Goal: Information Seeking & Learning: Find specific fact

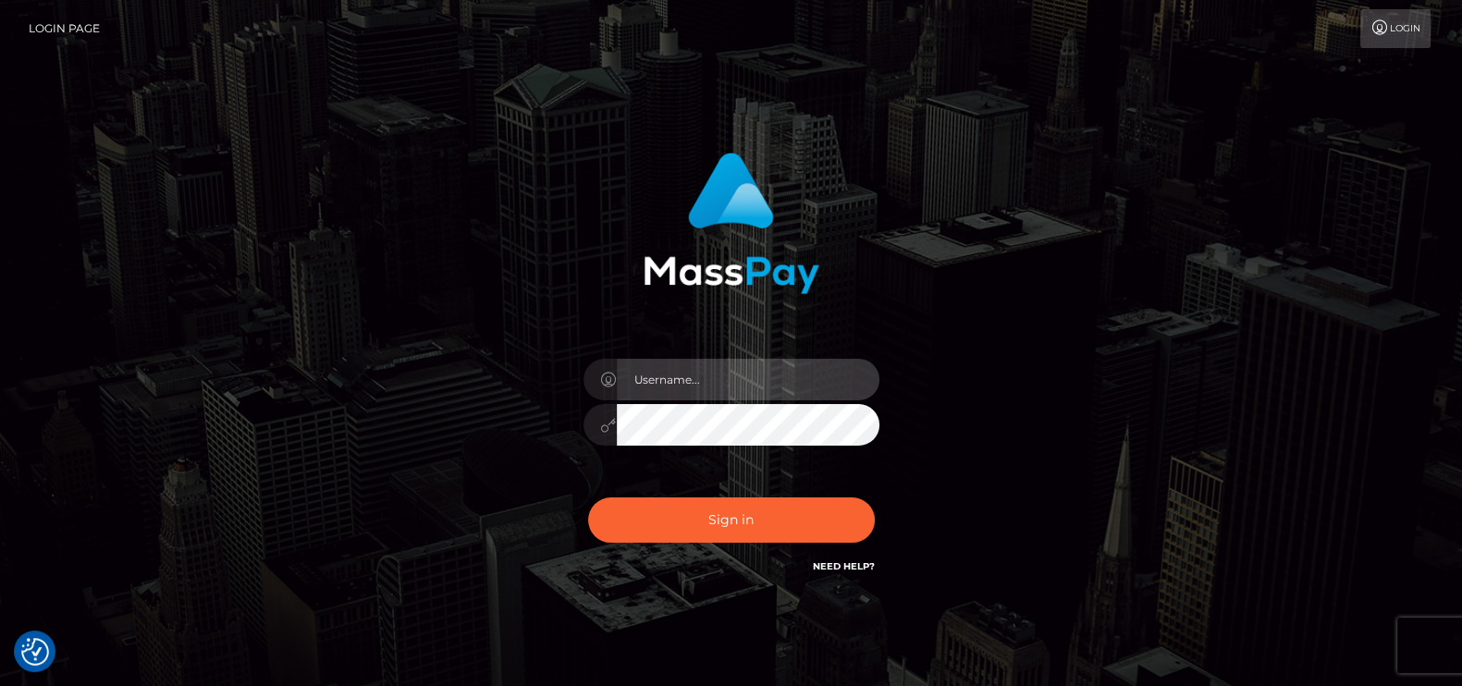
type input "petros.kidane"
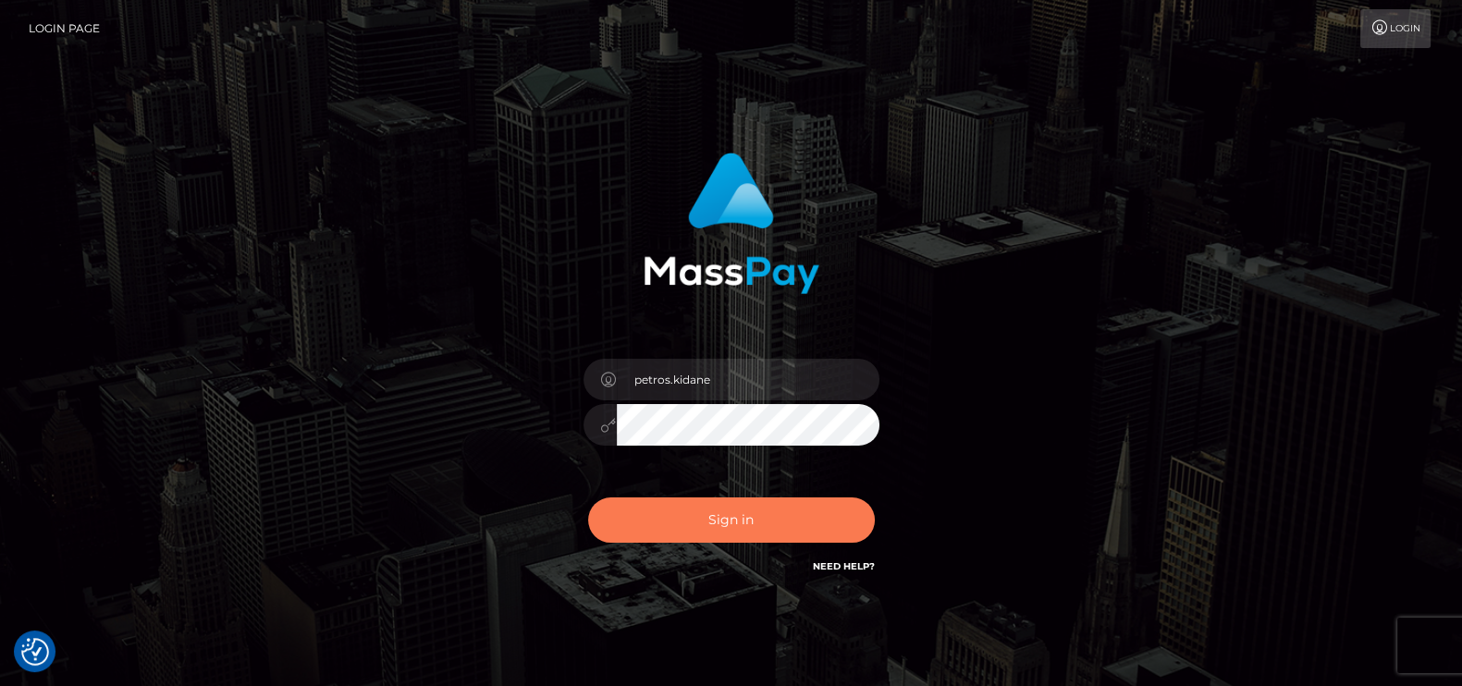
click at [736, 536] on button "Sign in" at bounding box center [731, 519] width 287 height 45
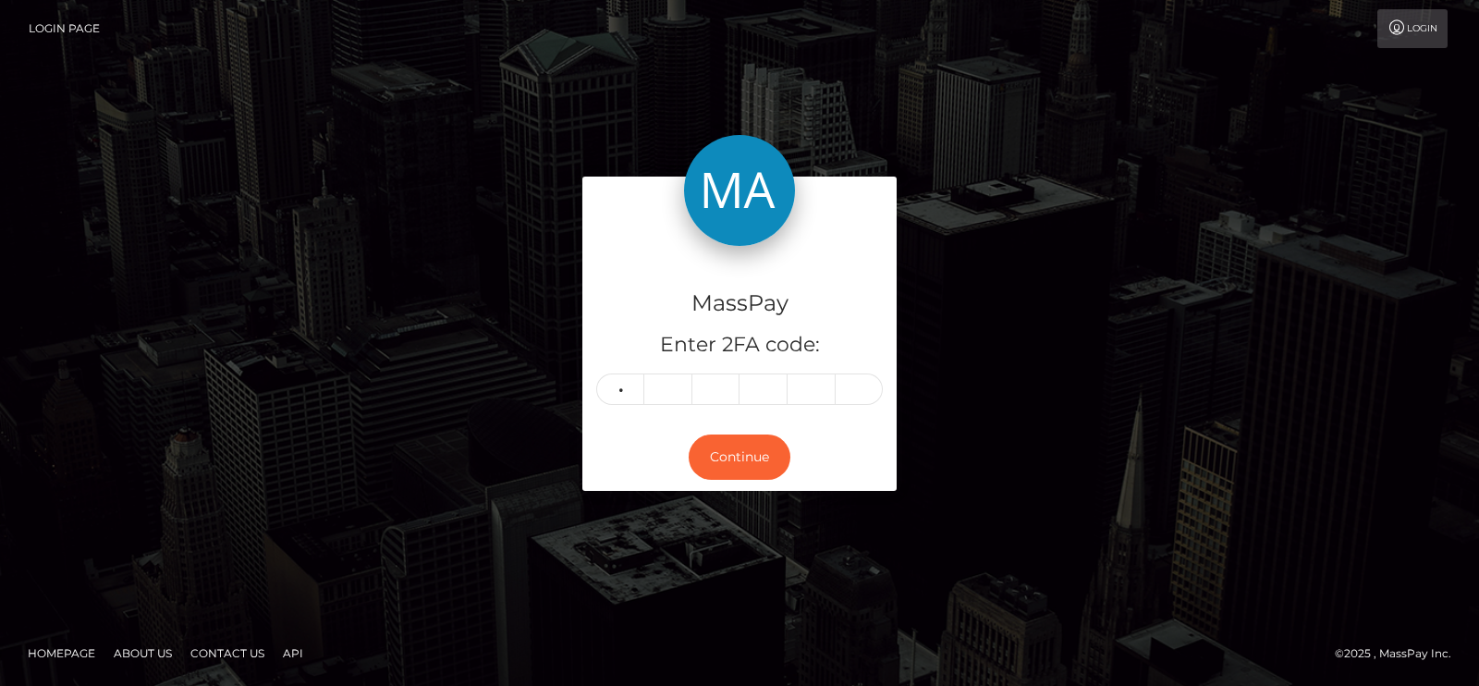
type input "6"
type input "0"
type input "2"
type input "3"
type input "5"
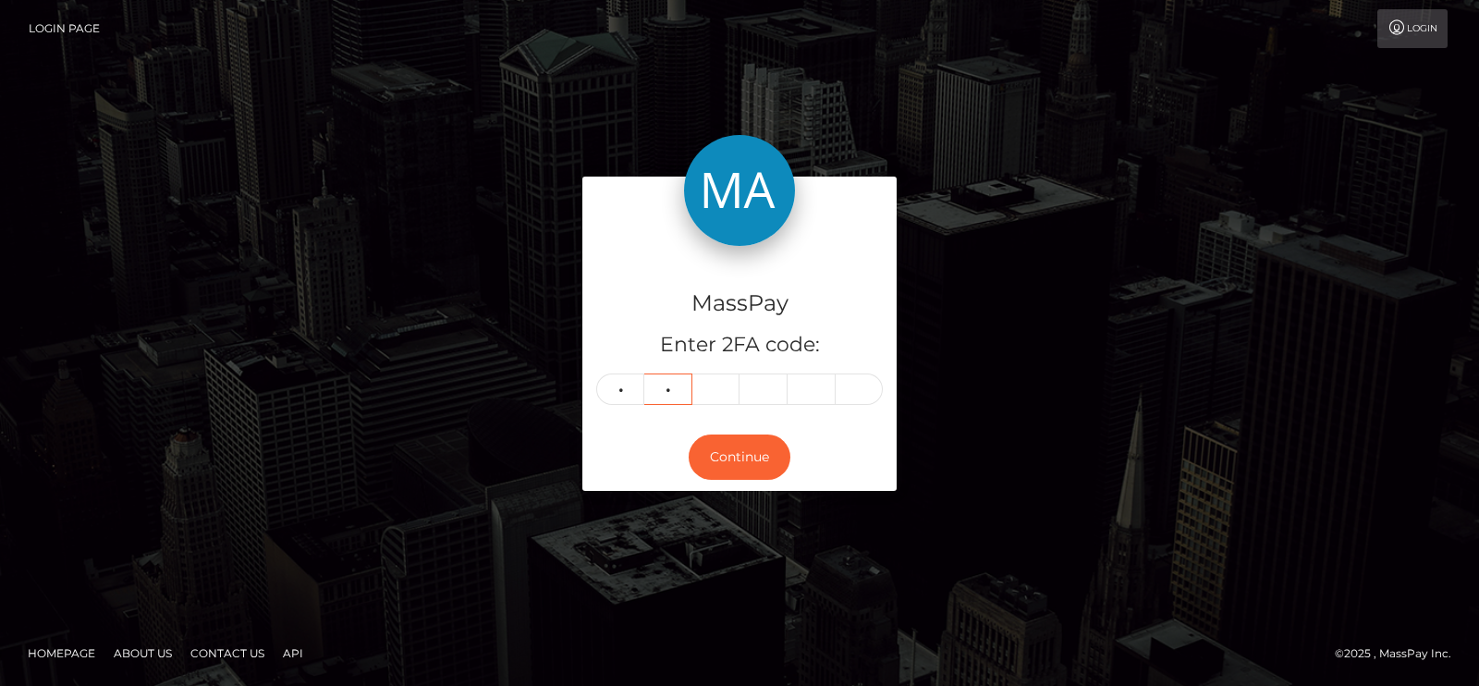
type input "6"
type input "0"
type input "5"
type input "7"
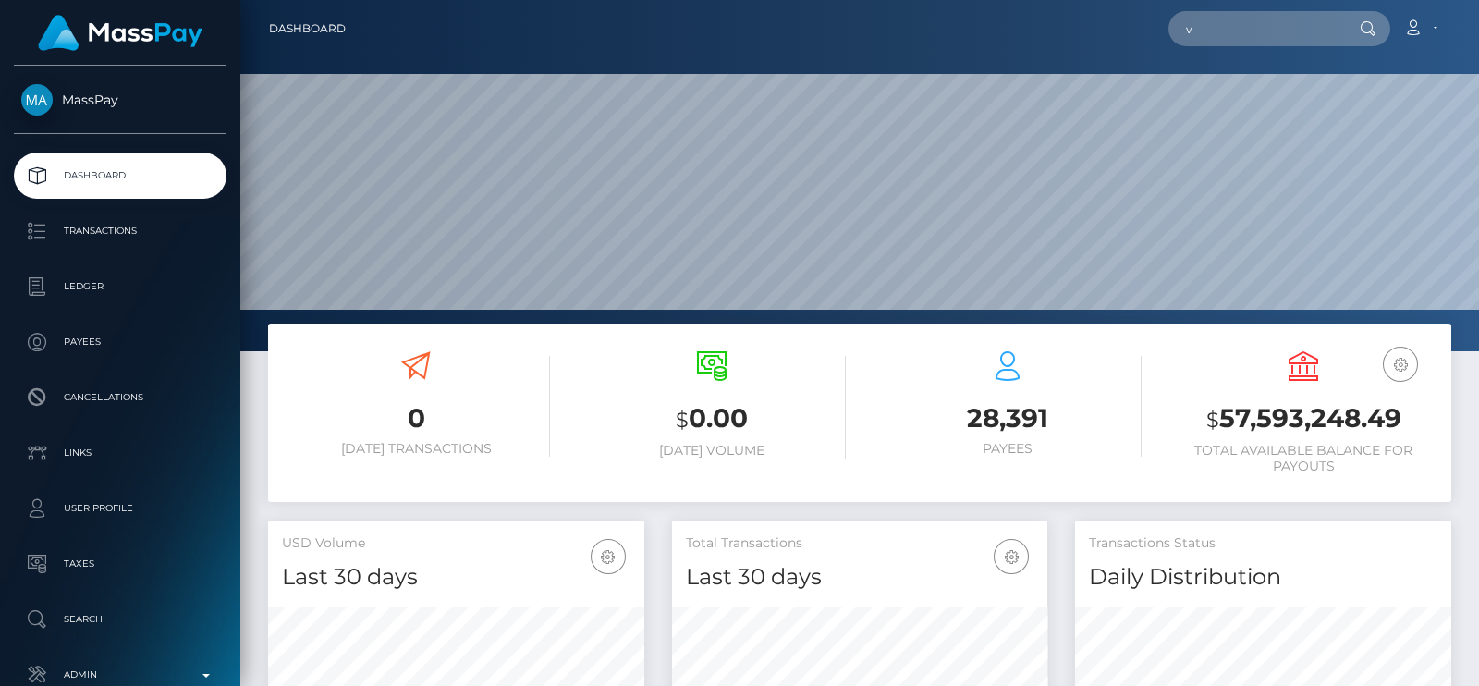
scroll to position [327, 375]
drag, startPoint x: 0, startPoint y: 0, endPoint x: 1202, endPoint y: 43, distance: 1202.5
click at [1202, 43] on input "v" at bounding box center [1255, 28] width 174 height 35
paste input "iamarielanne@gmail.com"
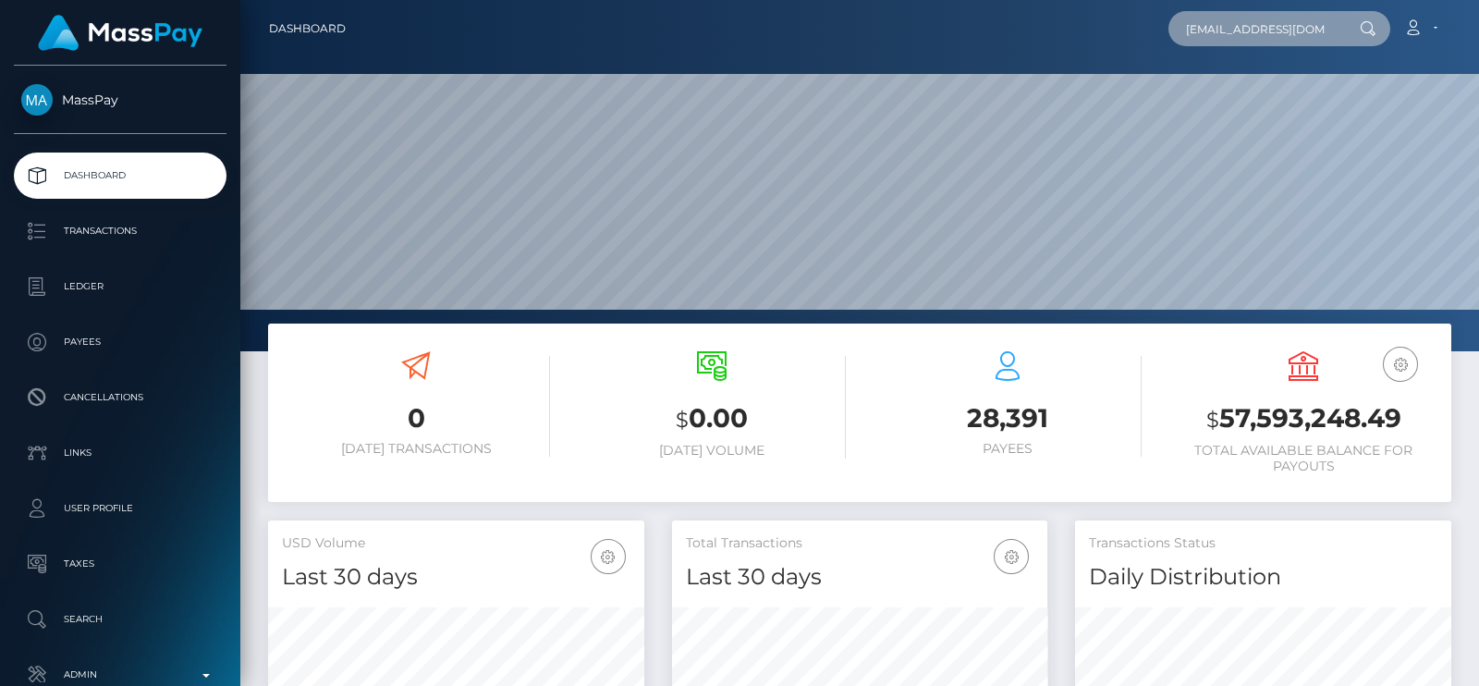
scroll to position [0, 4]
type input "iamarielanne@gmail.com"
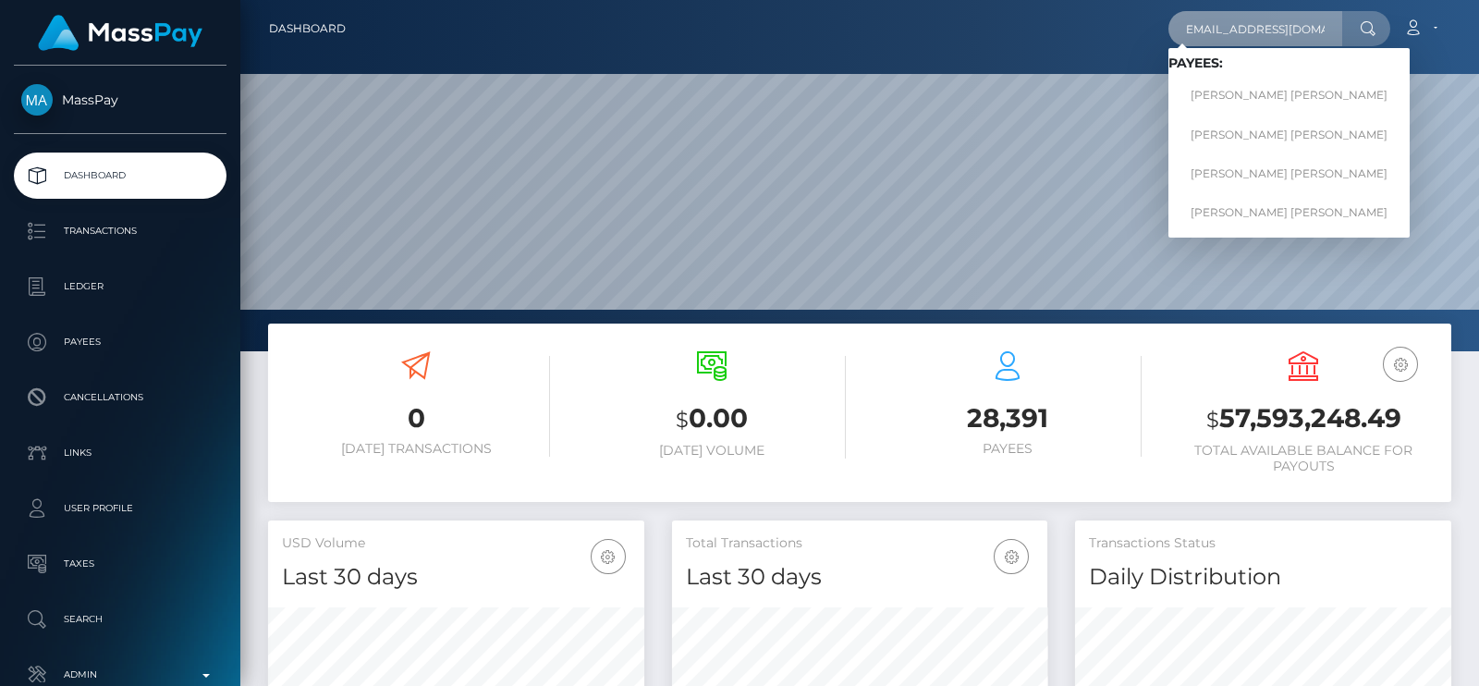
scroll to position [0, 0]
click at [1281, 94] on link "Mark Joe Varga Melendrez" at bounding box center [1288, 96] width 241 height 34
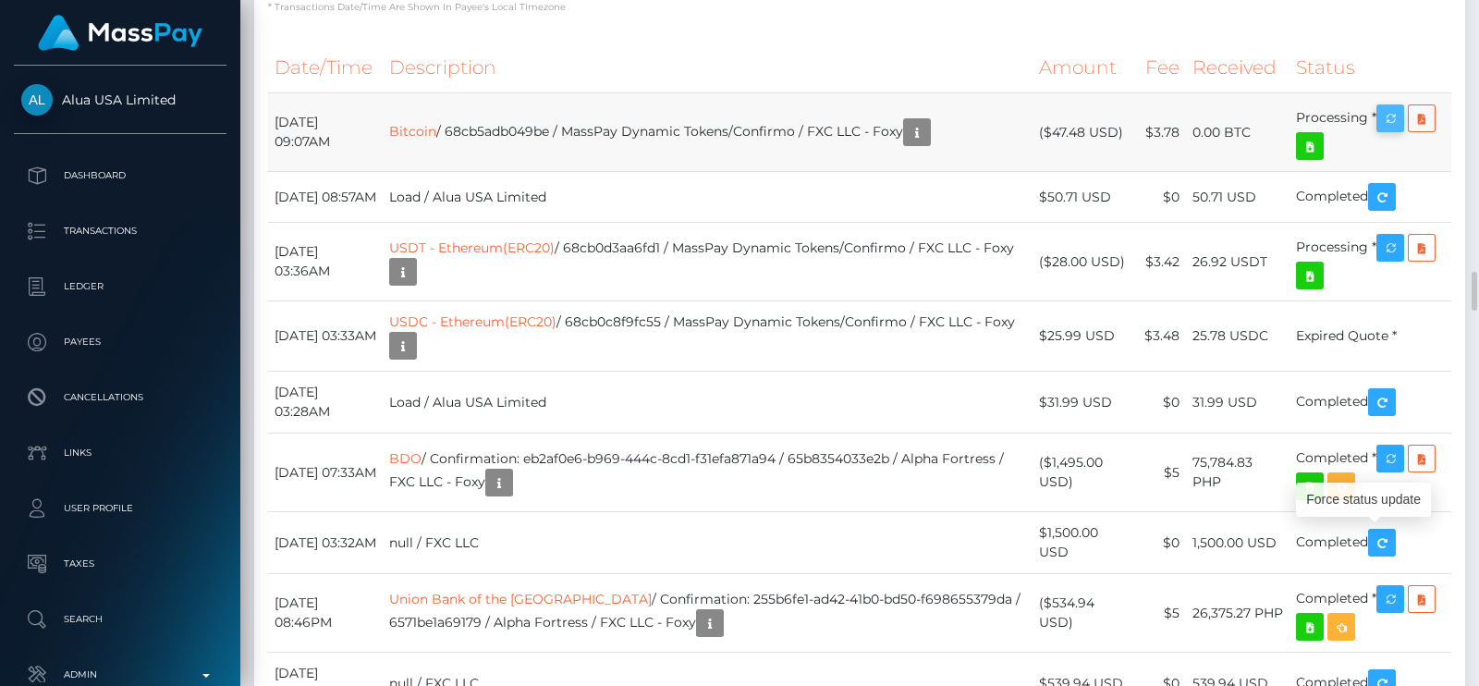
scroll to position [221, 375]
click at [1380, 130] on icon "button" at bounding box center [1390, 118] width 22 height 23
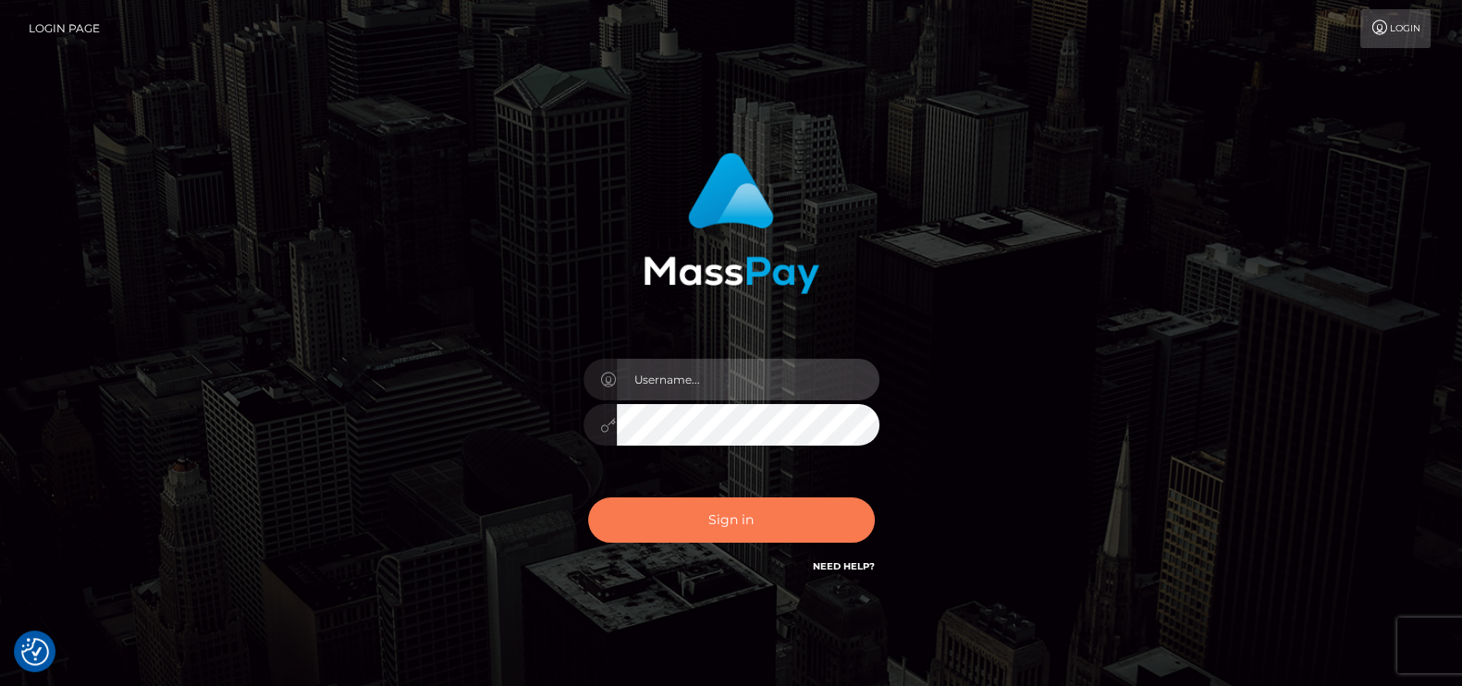
type input "petros.kidane"
click at [747, 499] on button "Sign in" at bounding box center [731, 519] width 287 height 45
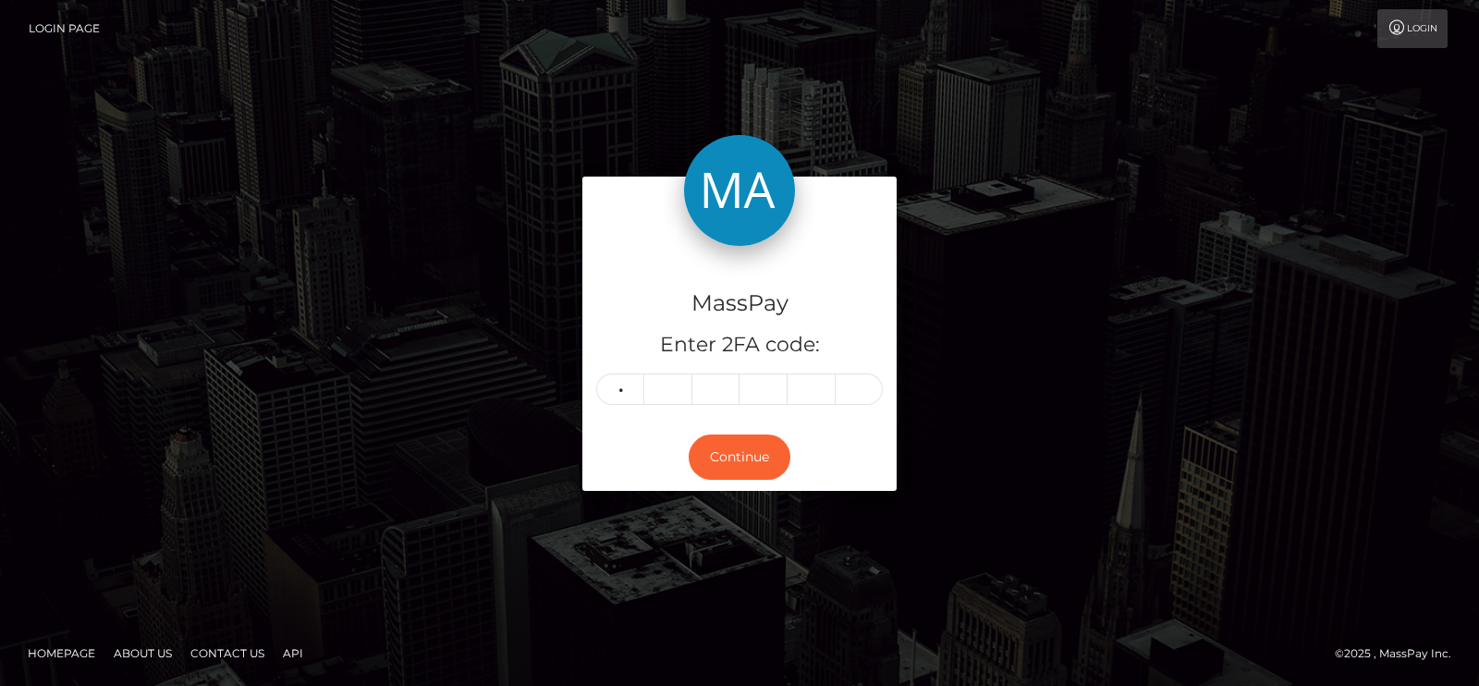
type input "1"
type input "8"
type input "7"
type input "2"
type input "9"
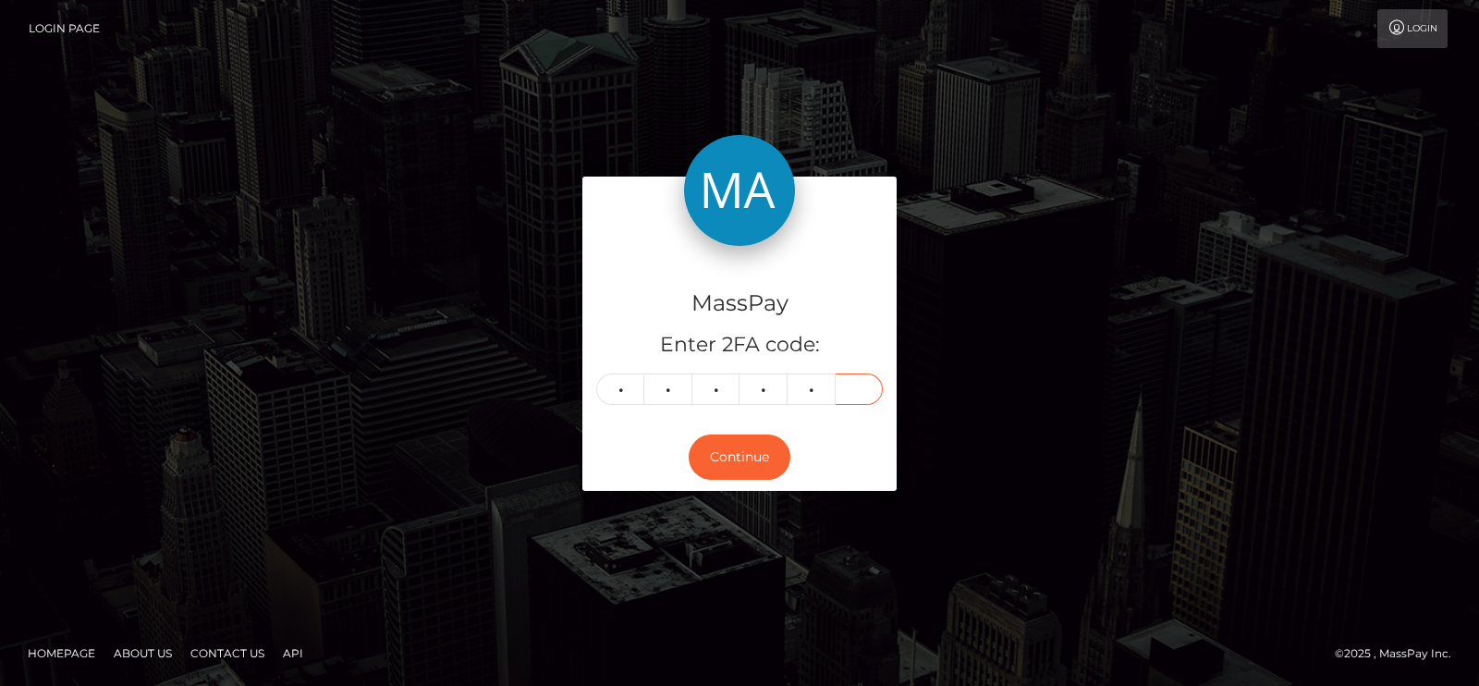
type input "5"
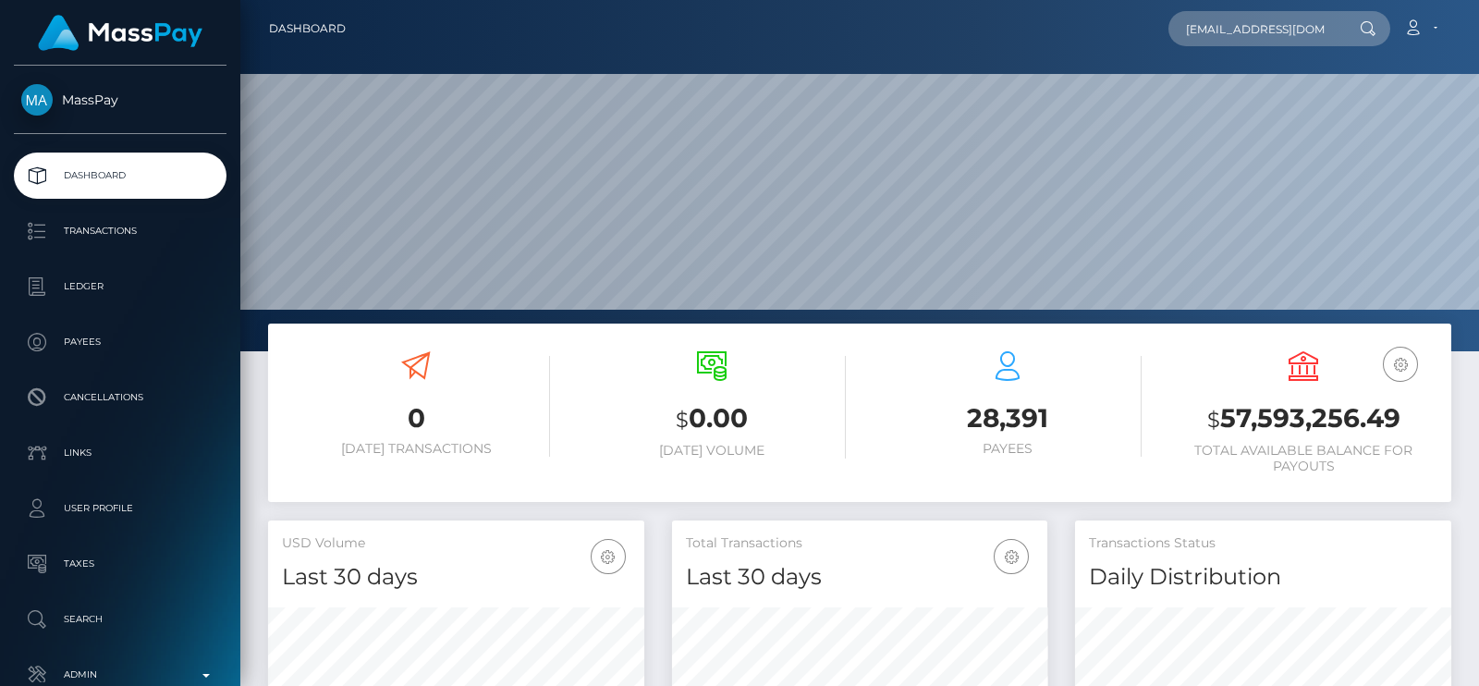
scroll to position [0, 29]
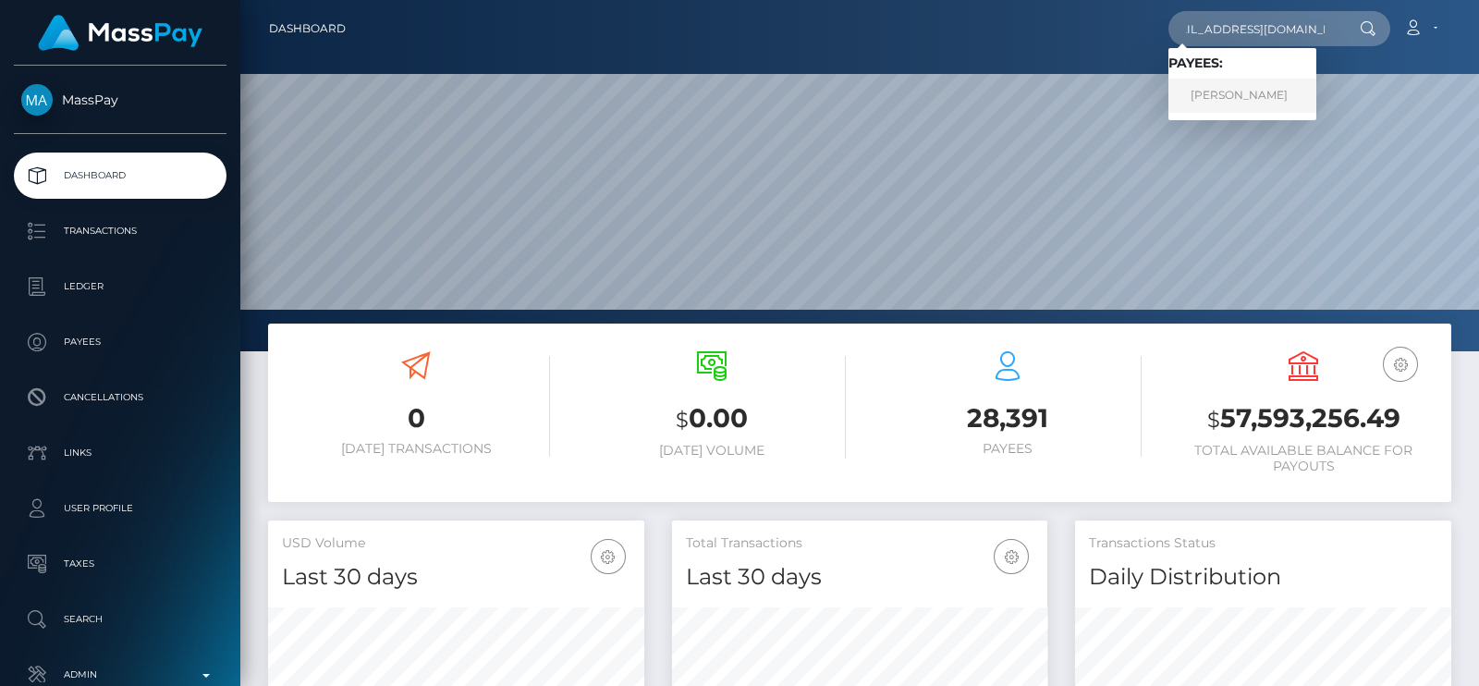
type input "[EMAIL_ADDRESS][DOMAIN_NAME]"
click at [1226, 97] on link "[PERSON_NAME]" at bounding box center [1242, 96] width 148 height 34
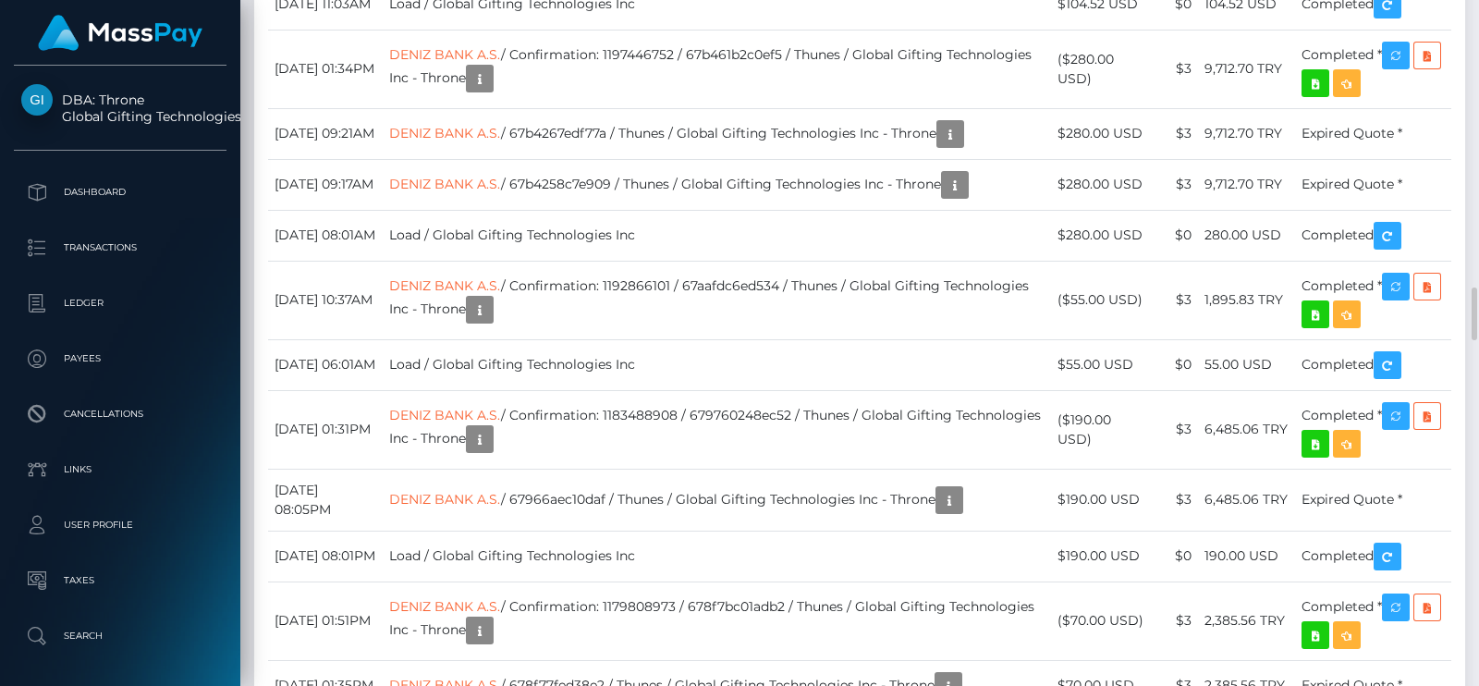
scroll to position [5084, 0]
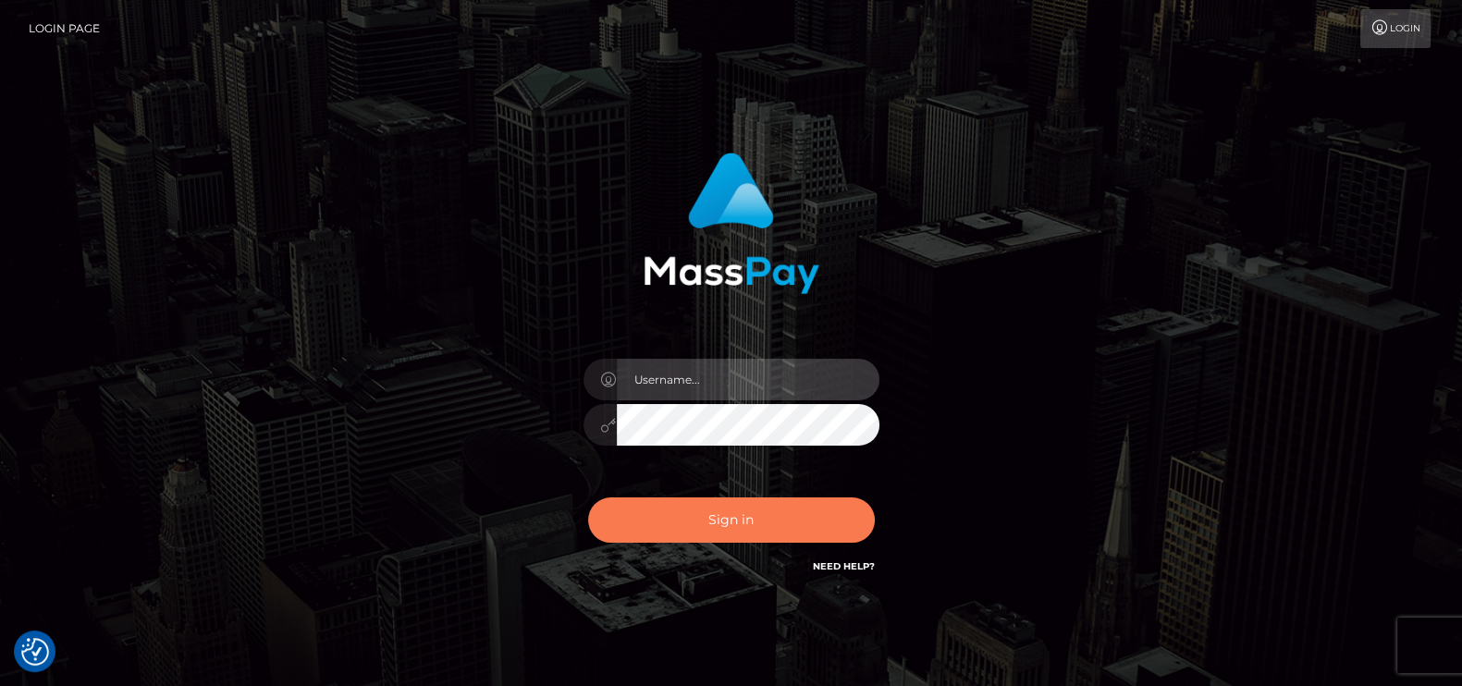
type input "petros.kidane"
click at [724, 507] on button "Sign in" at bounding box center [731, 519] width 287 height 45
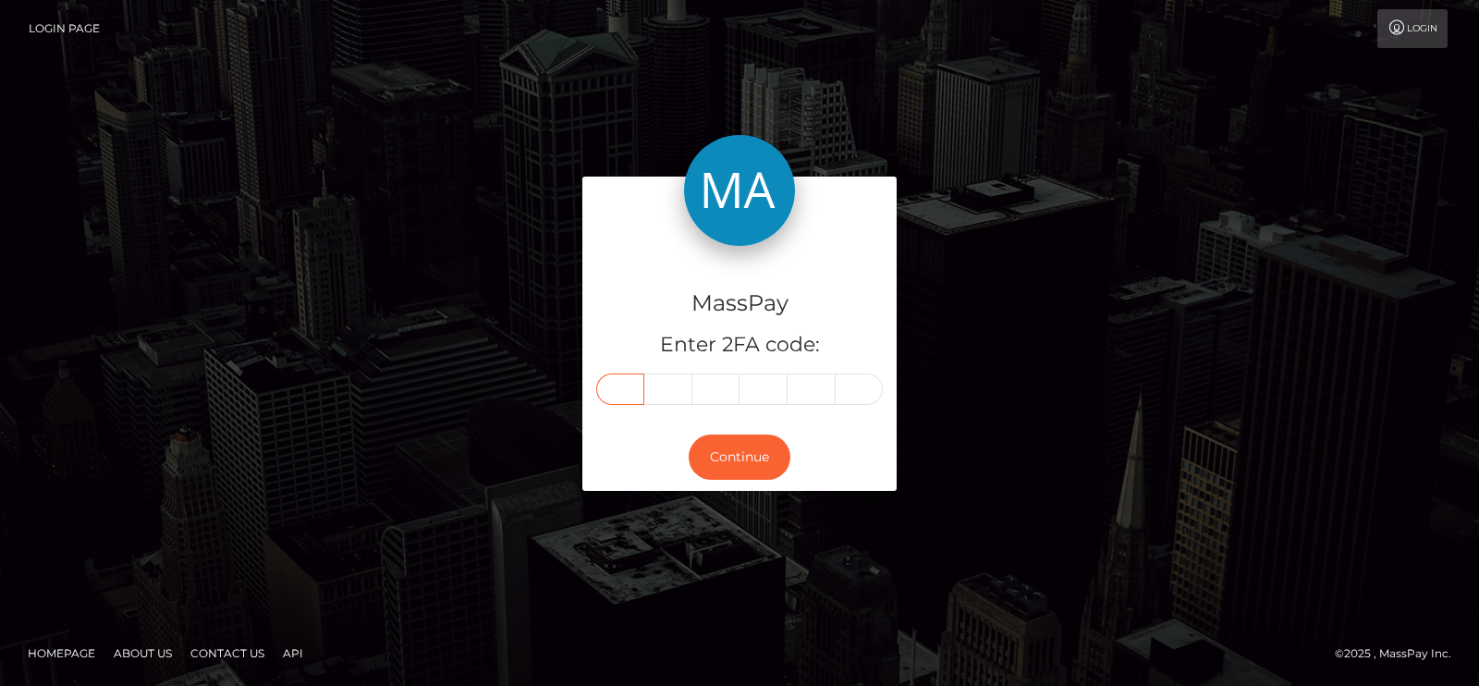
click at [619, 395] on input "text" at bounding box center [620, 388] width 48 height 31
type input "4"
type input "6"
type input "0"
type input "6"
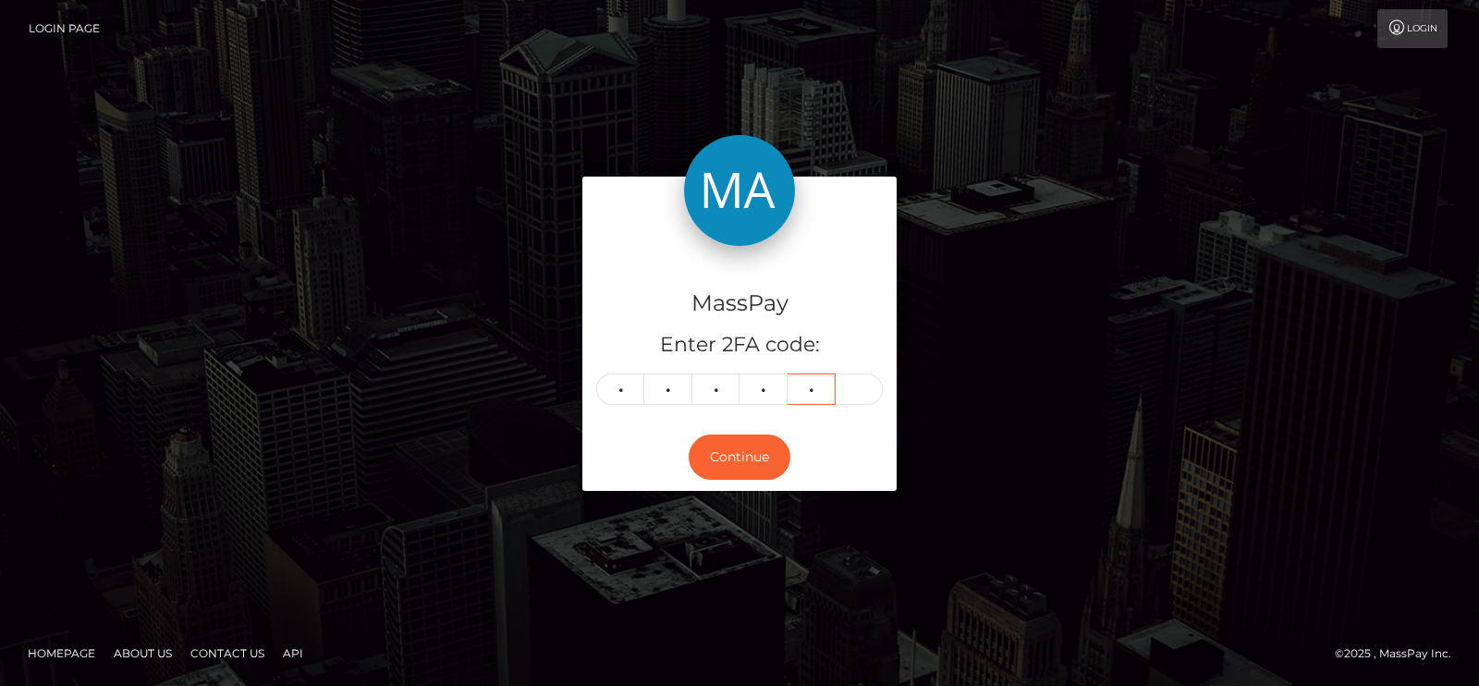
type input "6"
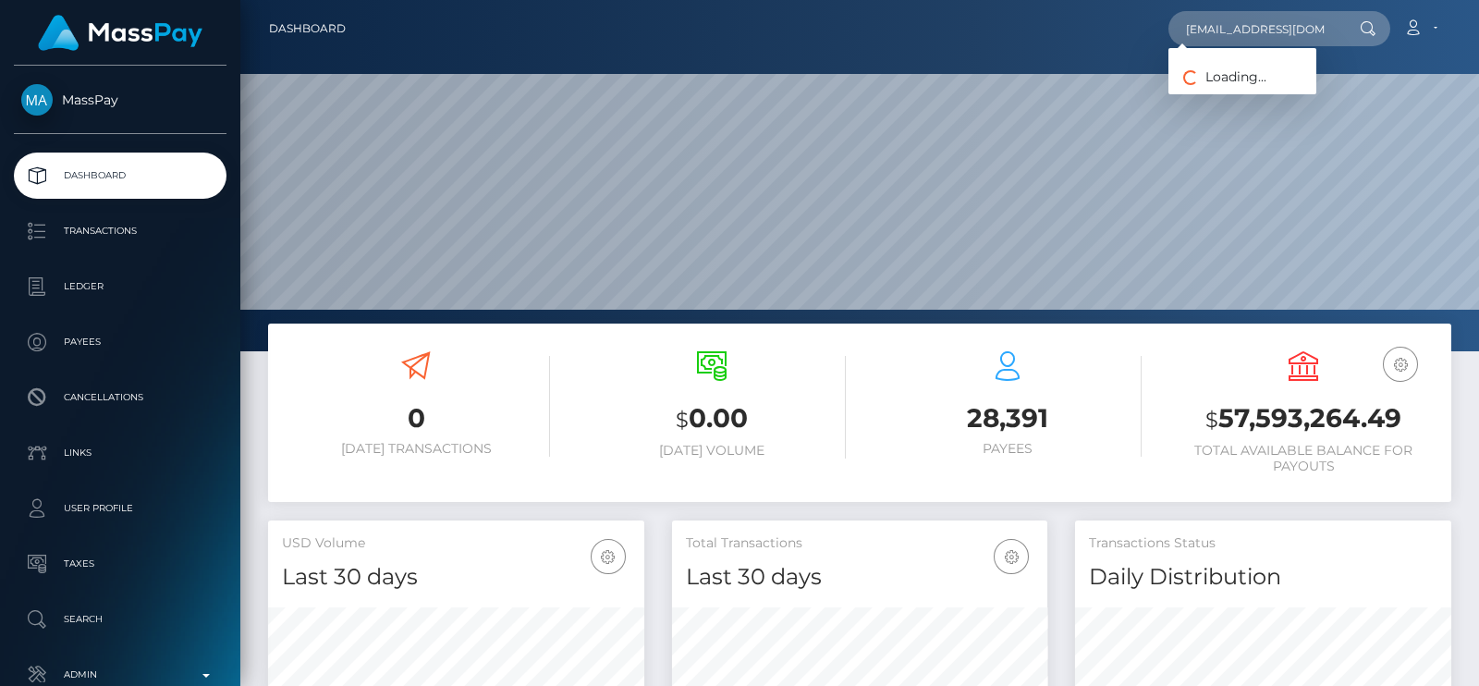
scroll to position [327, 375]
type input "[EMAIL_ADDRESS][DOMAIN_NAME]"
click at [1220, 80] on link "[PERSON_NAME]" at bounding box center [1242, 96] width 148 height 34
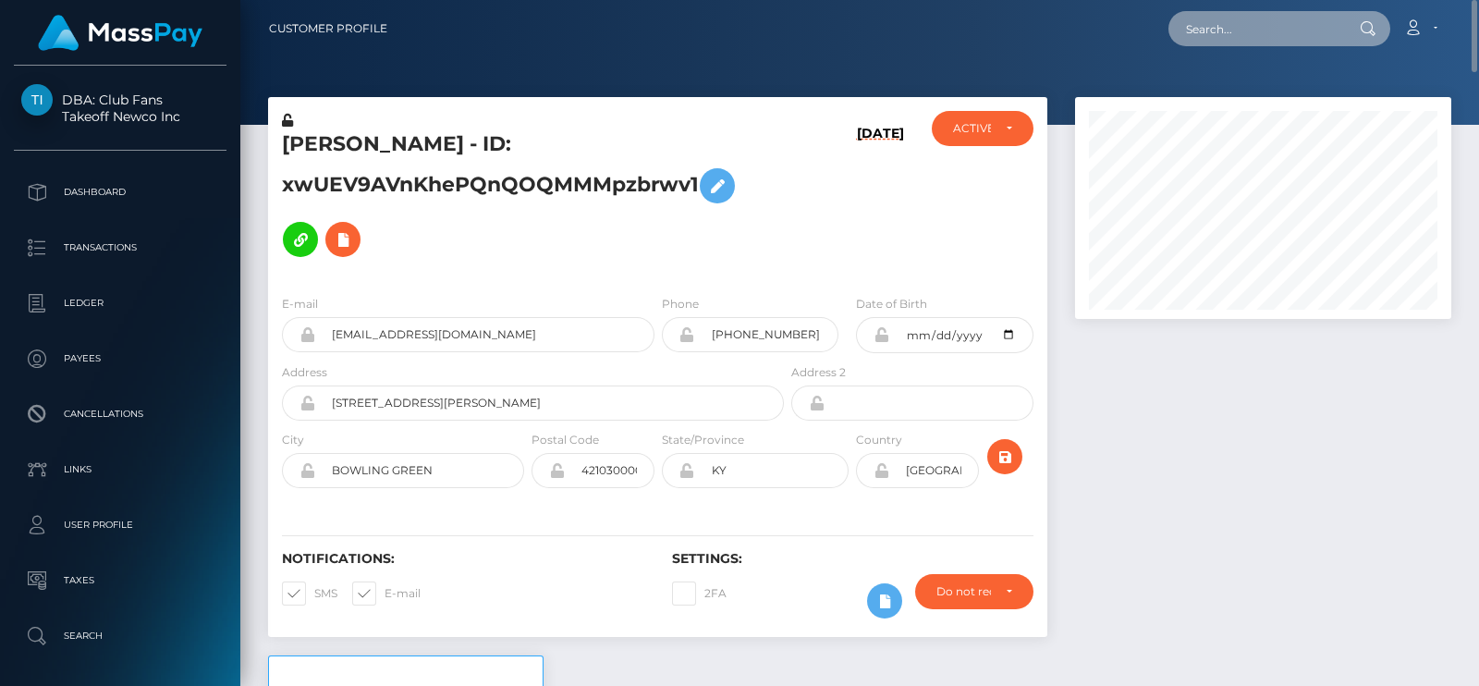
click at [1212, 18] on input "text" at bounding box center [1255, 28] width 174 height 35
paste input "[EMAIL_ADDRESS][DOMAIN_NAME]"
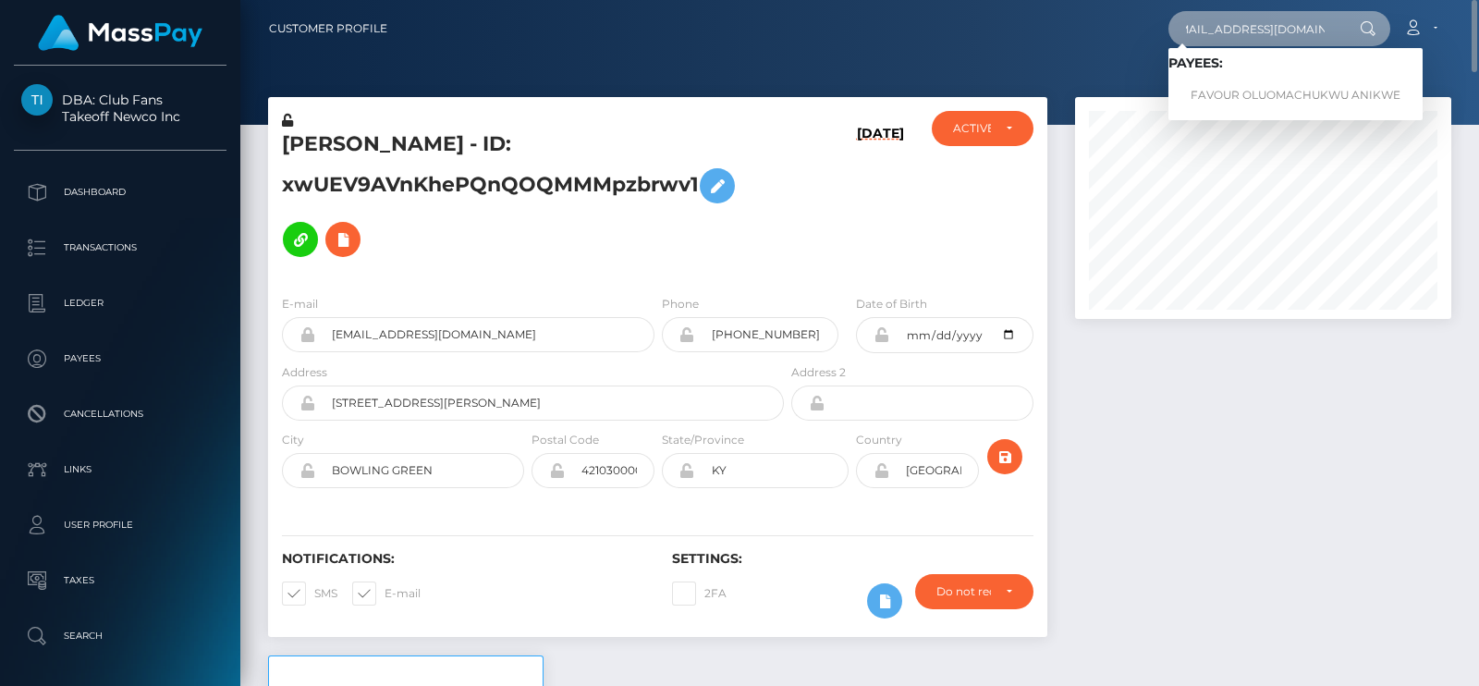
type input "oluchianikwe44@gmail.com"
click at [1288, 85] on link "FAVOUR OLUOMACHUKWU ANIKWE" at bounding box center [1295, 96] width 254 height 34
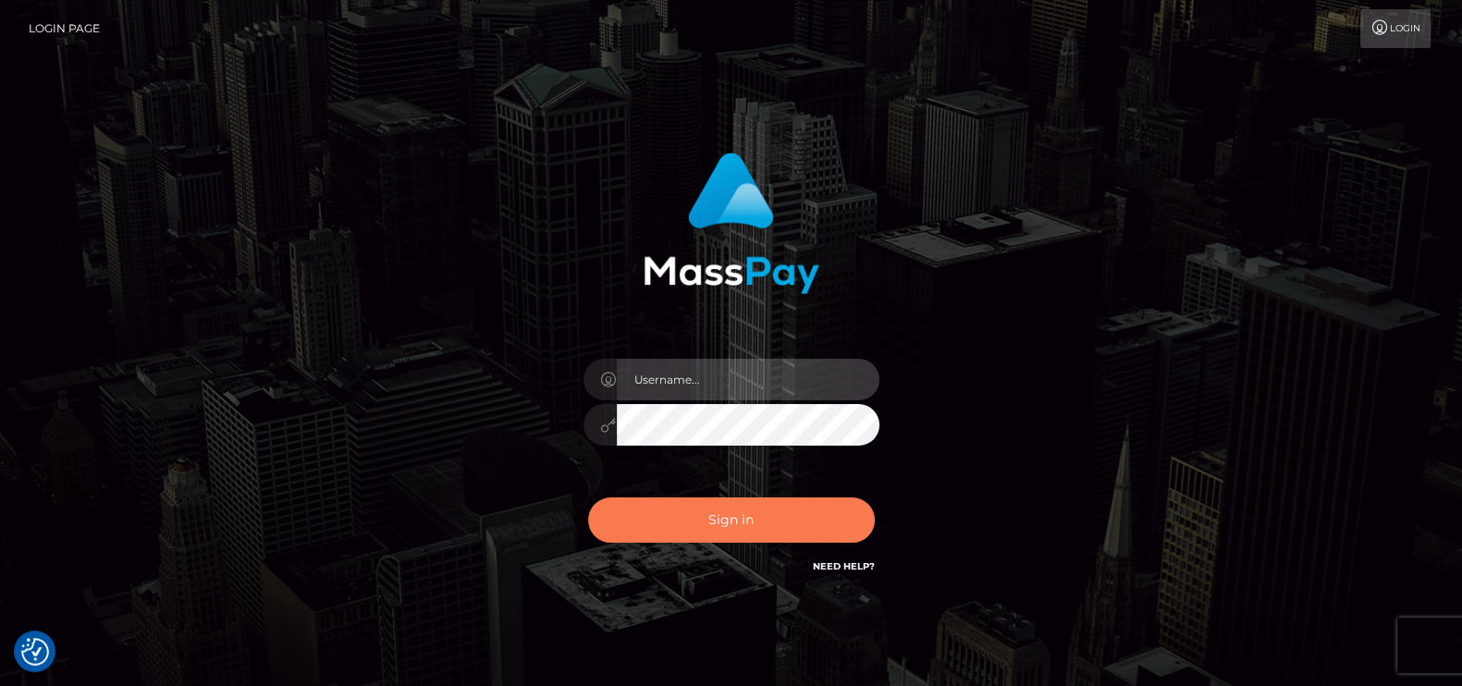
type input "petros.kidane"
click at [677, 497] on button "Sign in" at bounding box center [731, 519] width 287 height 45
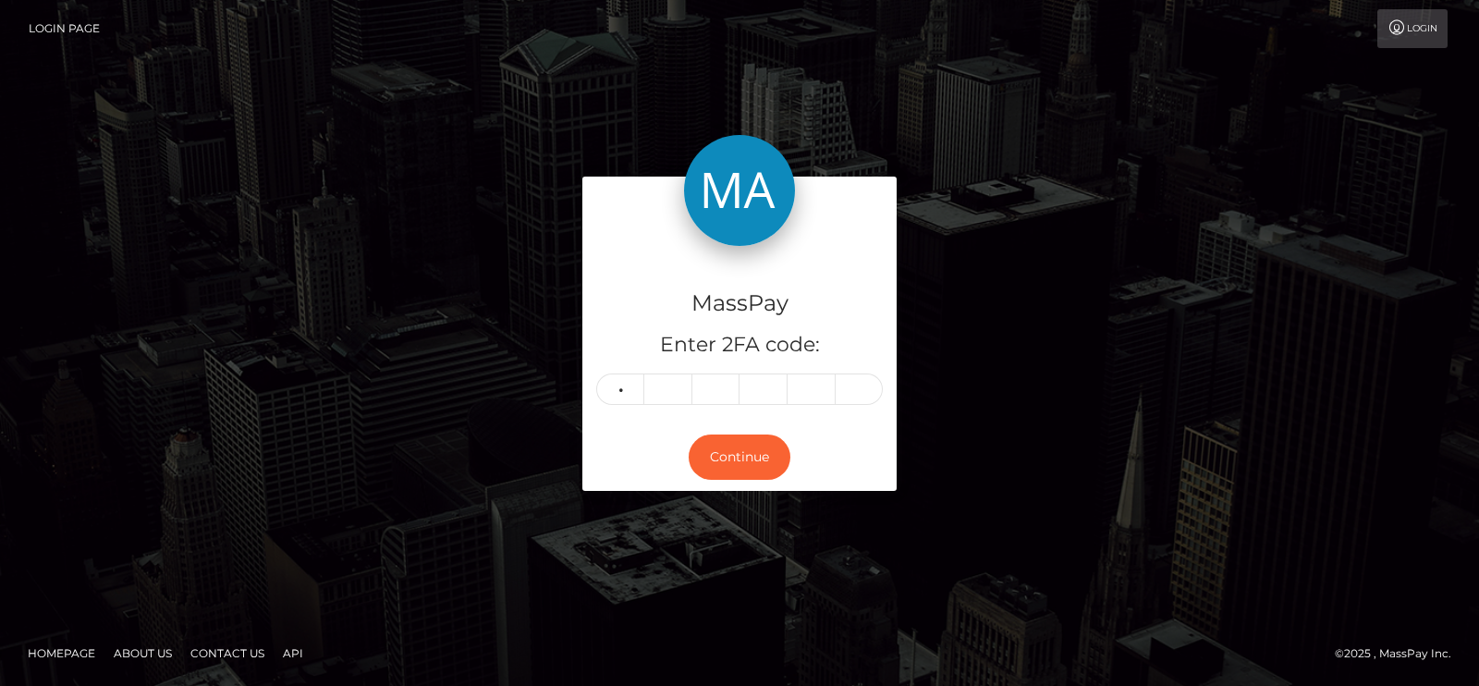
type input "0"
type input "3"
type input "8"
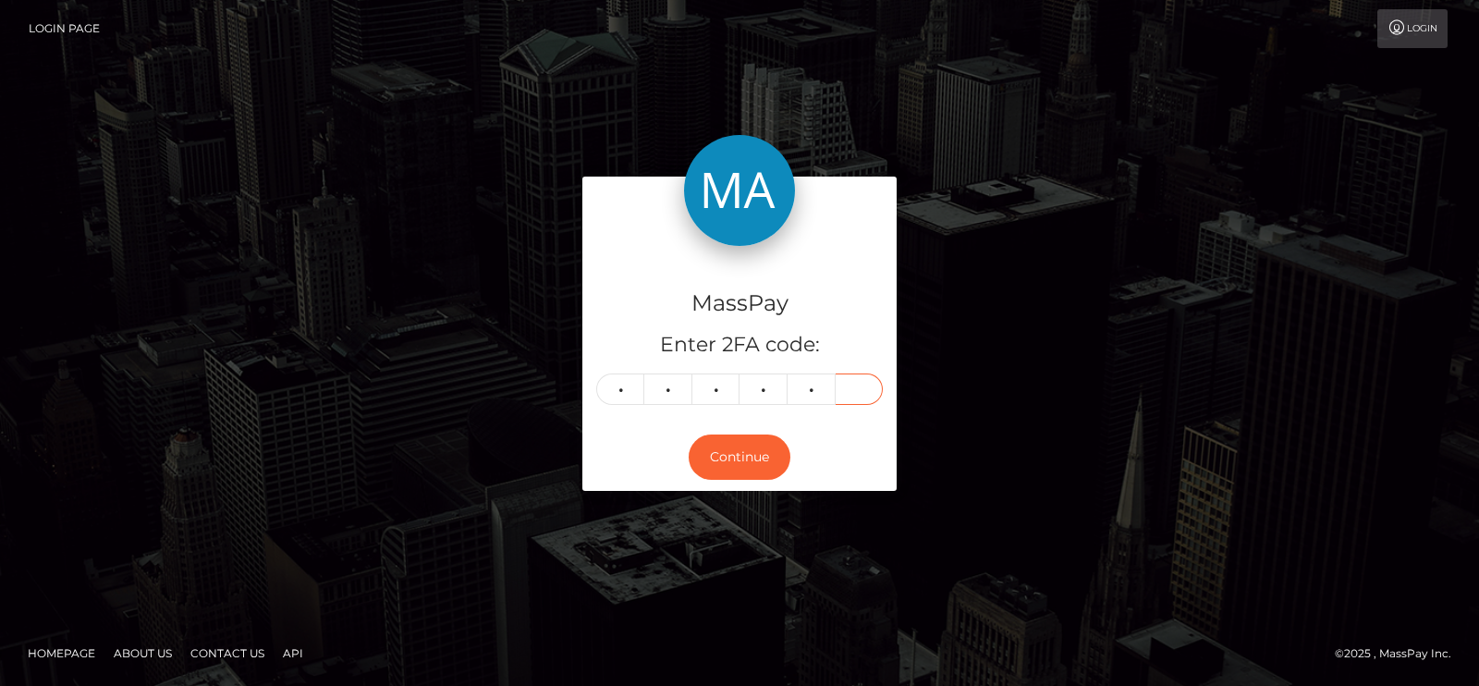
type input "9"
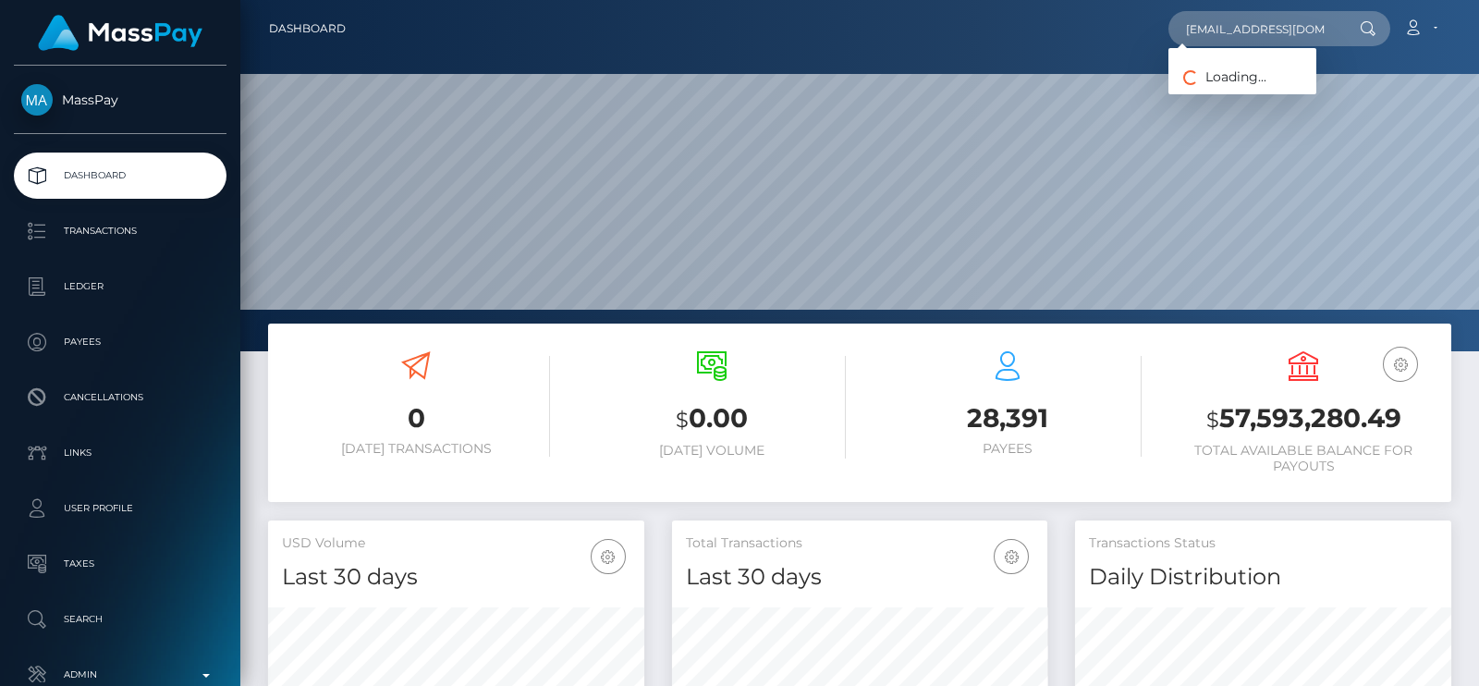
scroll to position [0, 16]
type input "queenpurity316@gmail.com"
click at [1231, 98] on link "Purity Namai" at bounding box center [1242, 96] width 148 height 34
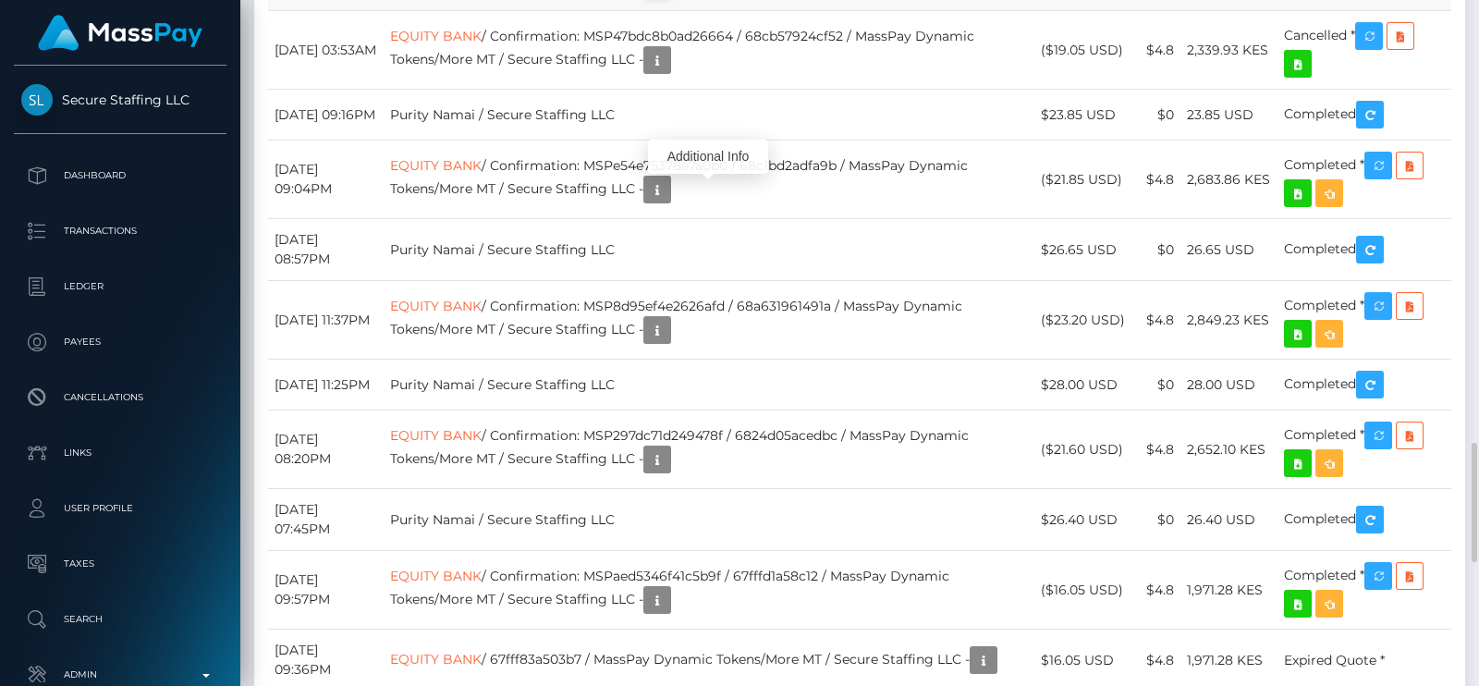
scroll to position [221, 375]
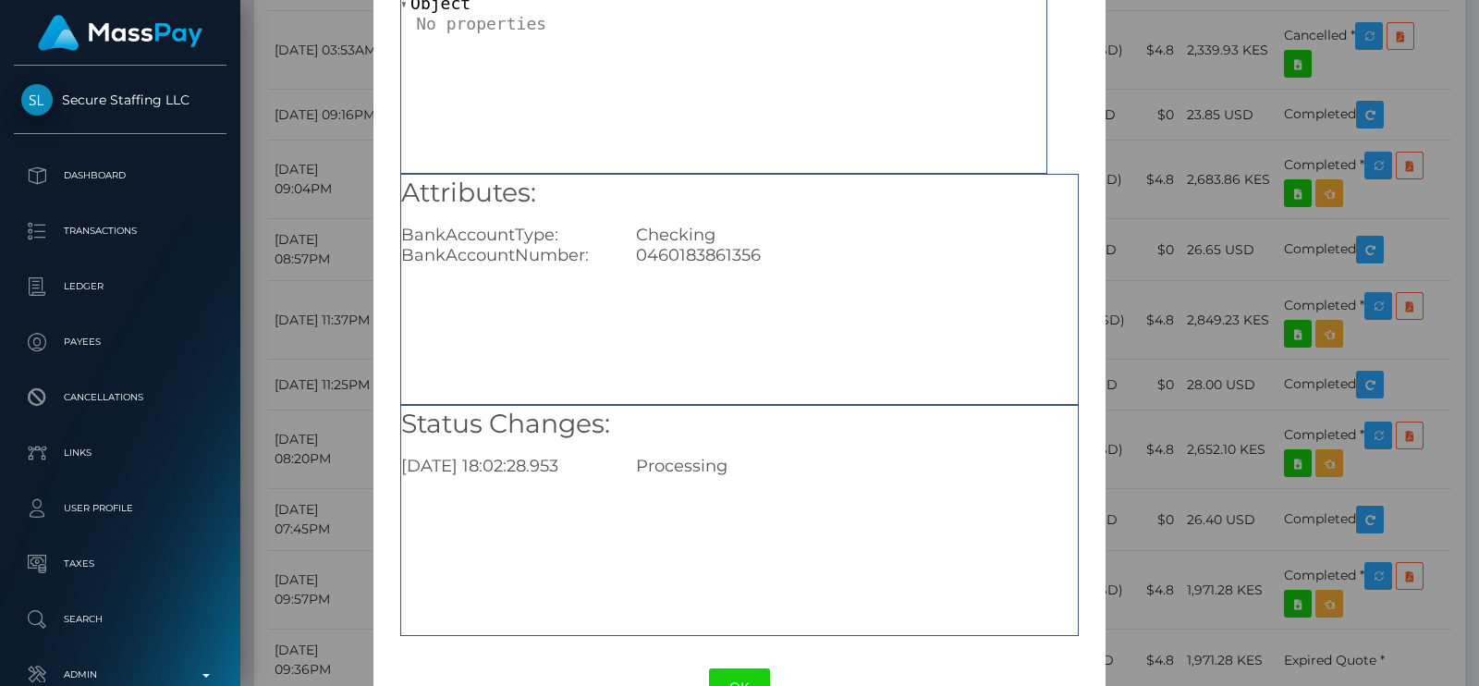
scroll to position [193, 0]
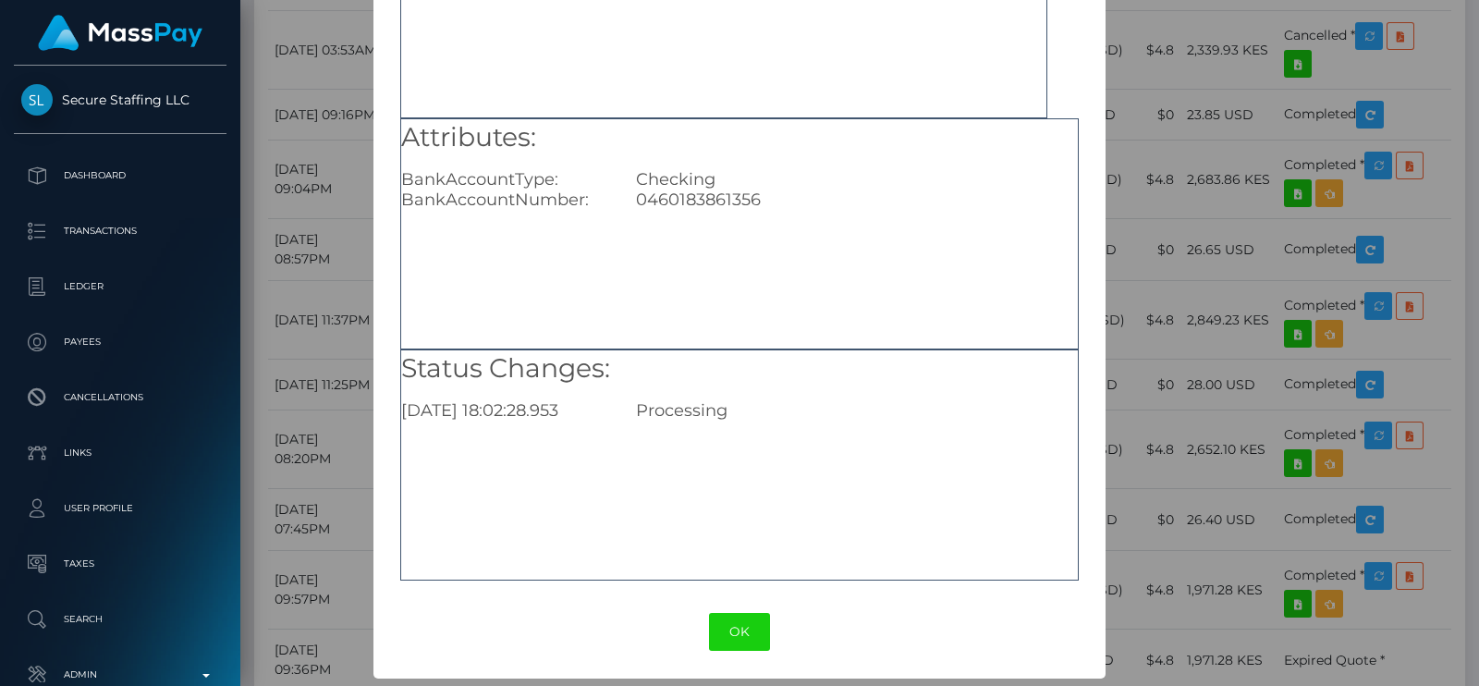
click at [726, 630] on button "OK" at bounding box center [739, 632] width 61 height 38
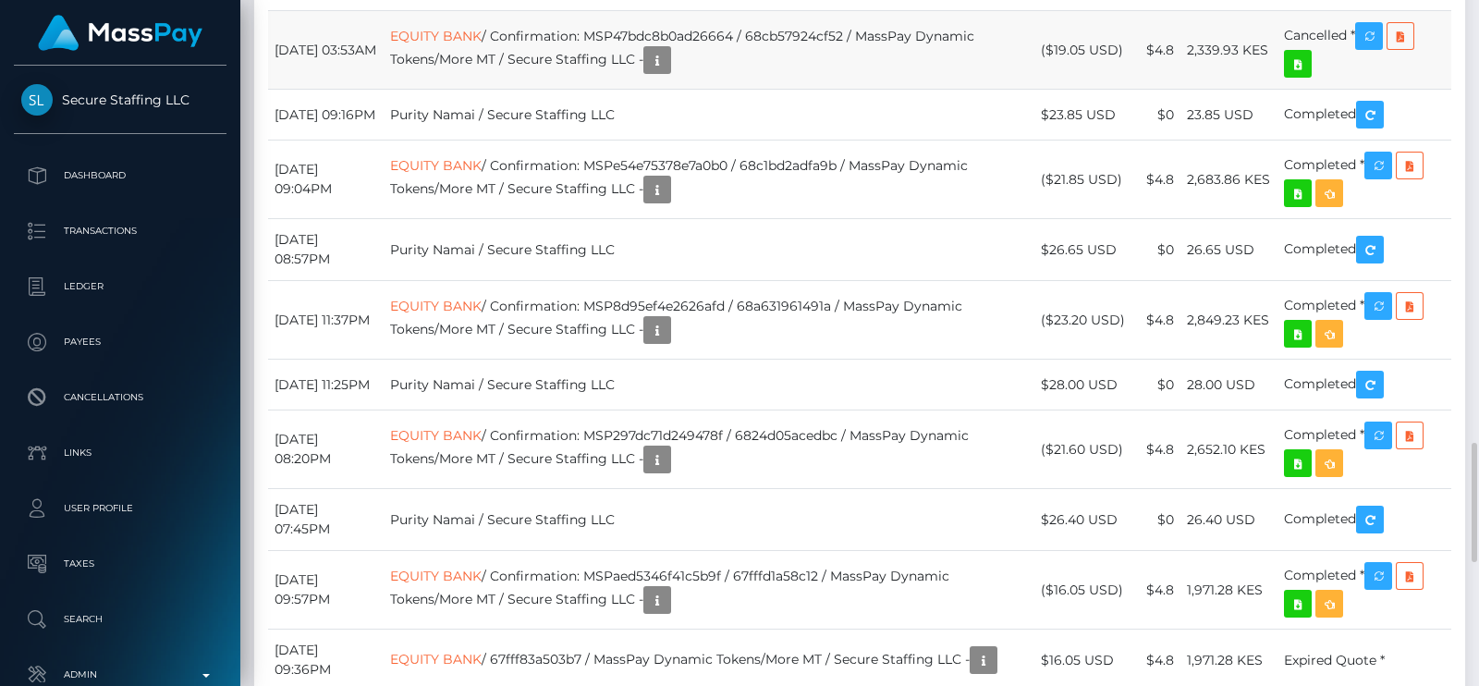
scroll to position [221, 375]
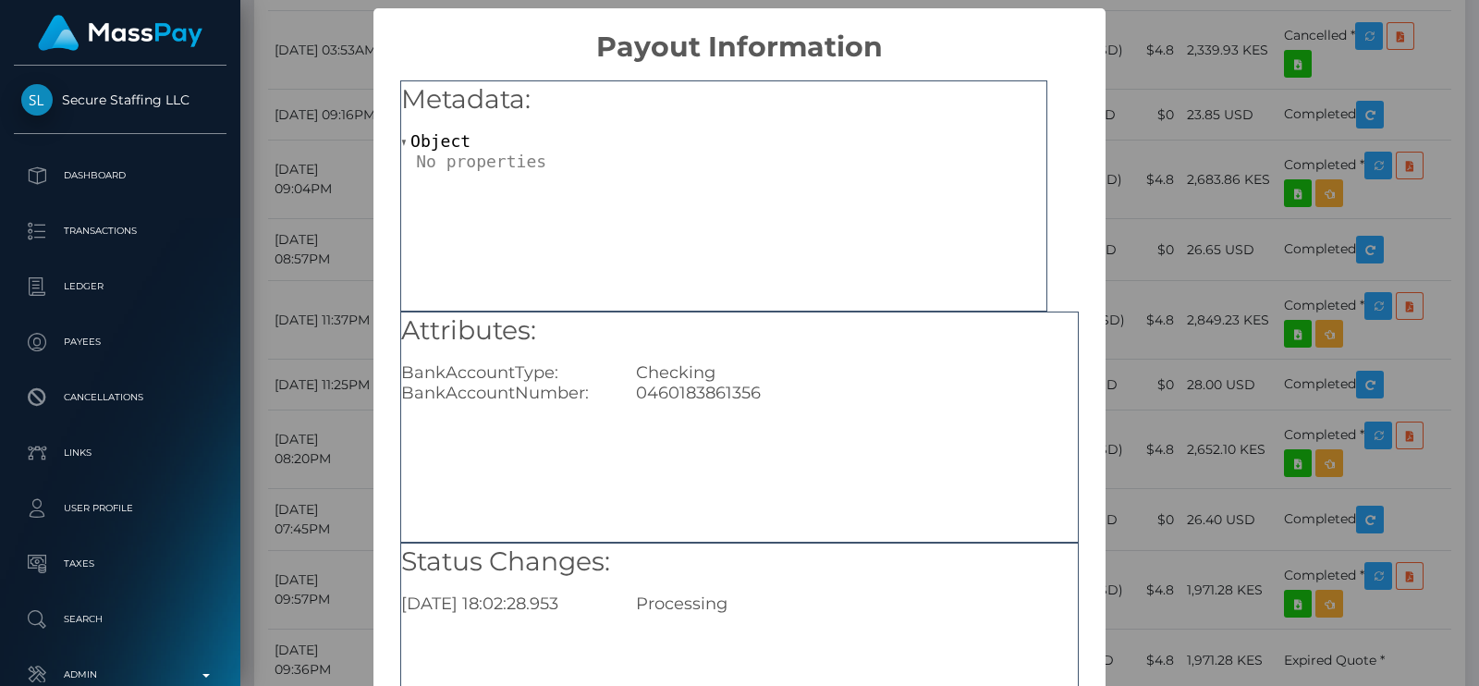
scroll to position [193, 0]
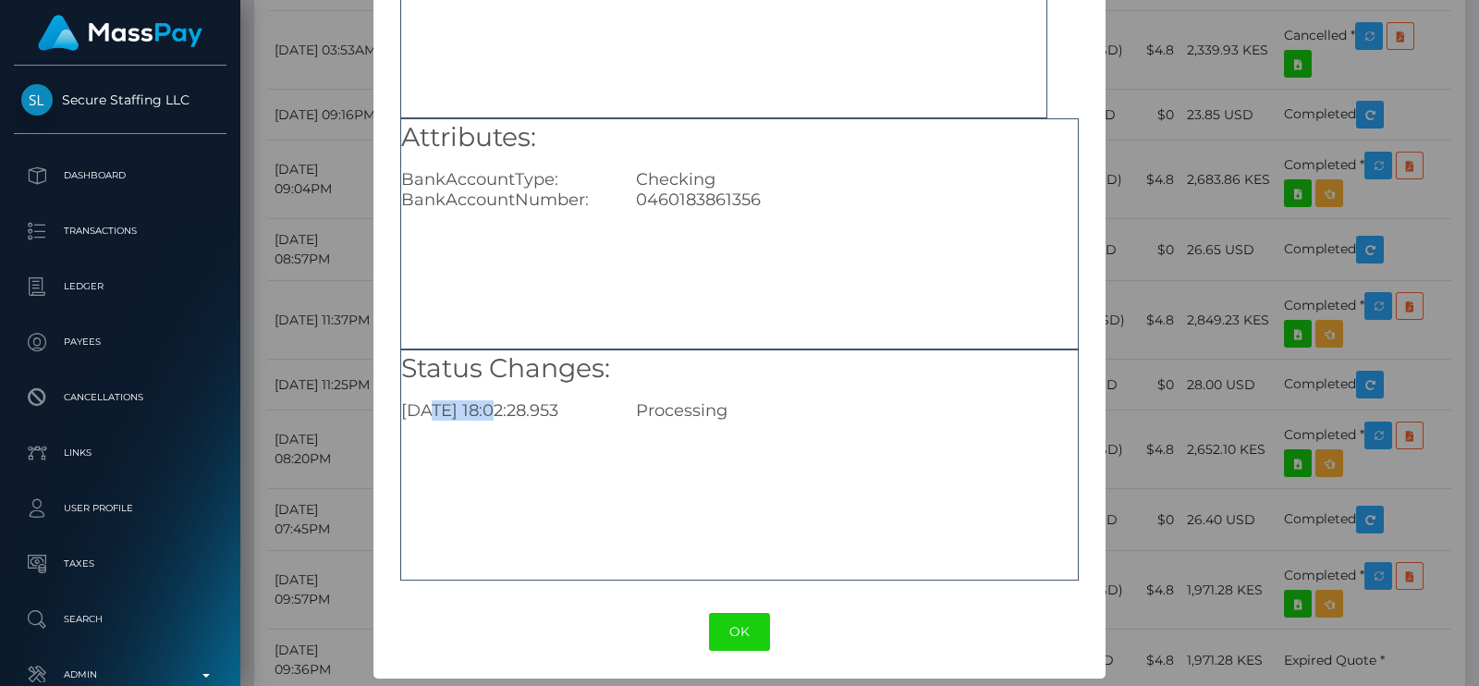
drag, startPoint x: 492, startPoint y: 410, endPoint x: 430, endPoint y: 403, distance: 62.3
click at [430, 403] on div "2025-09-17 18:02:28.953" at bounding box center [504, 410] width 235 height 20
click at [748, 622] on button "OK" at bounding box center [739, 632] width 61 height 38
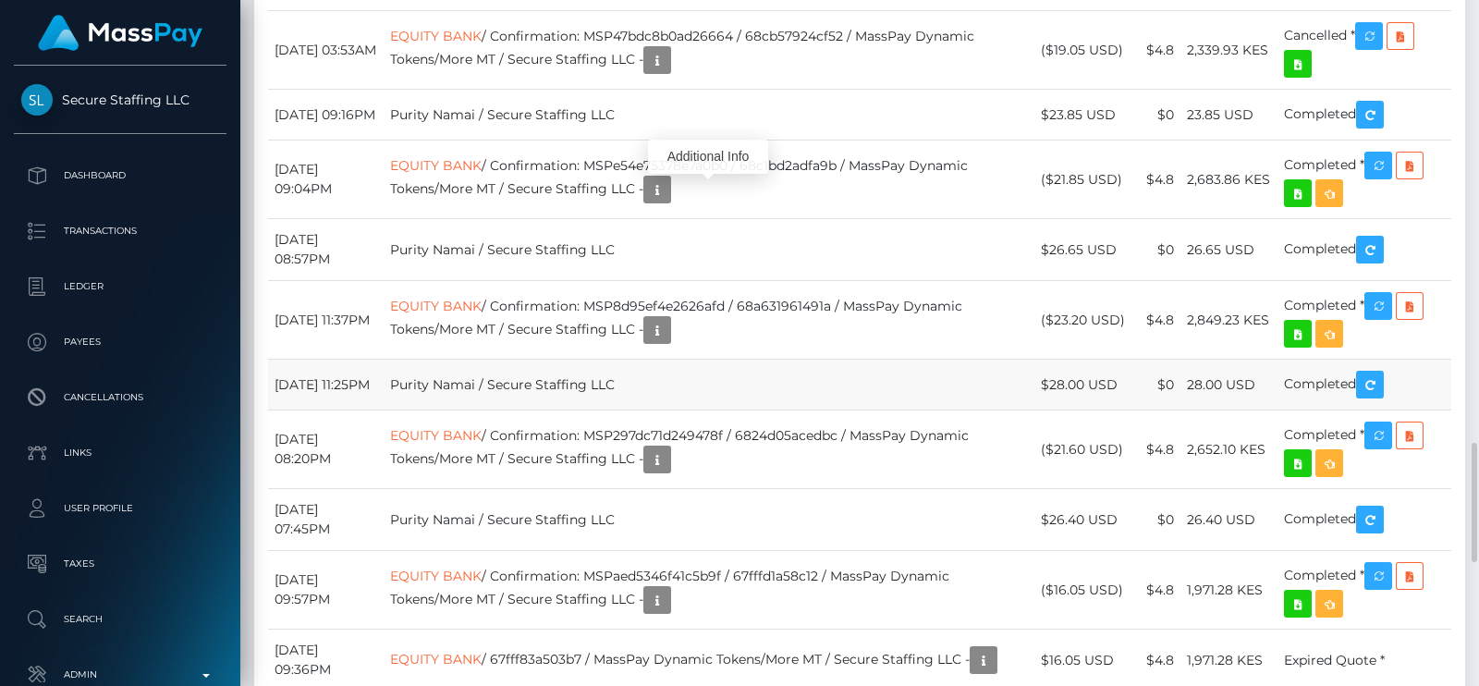
scroll to position [221, 375]
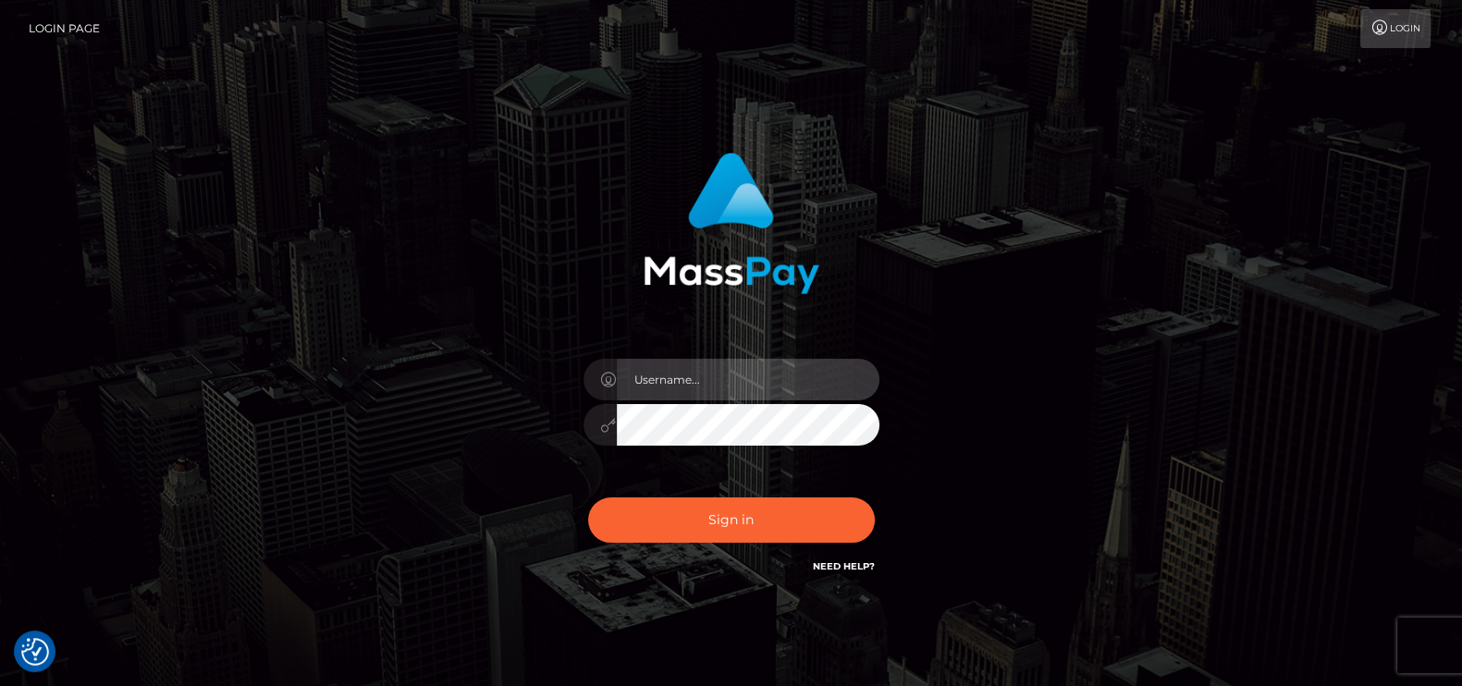
type input "petros.kidane"
click at [675, 486] on div "Sign in Need Help?" at bounding box center [731, 527] width 324 height 82
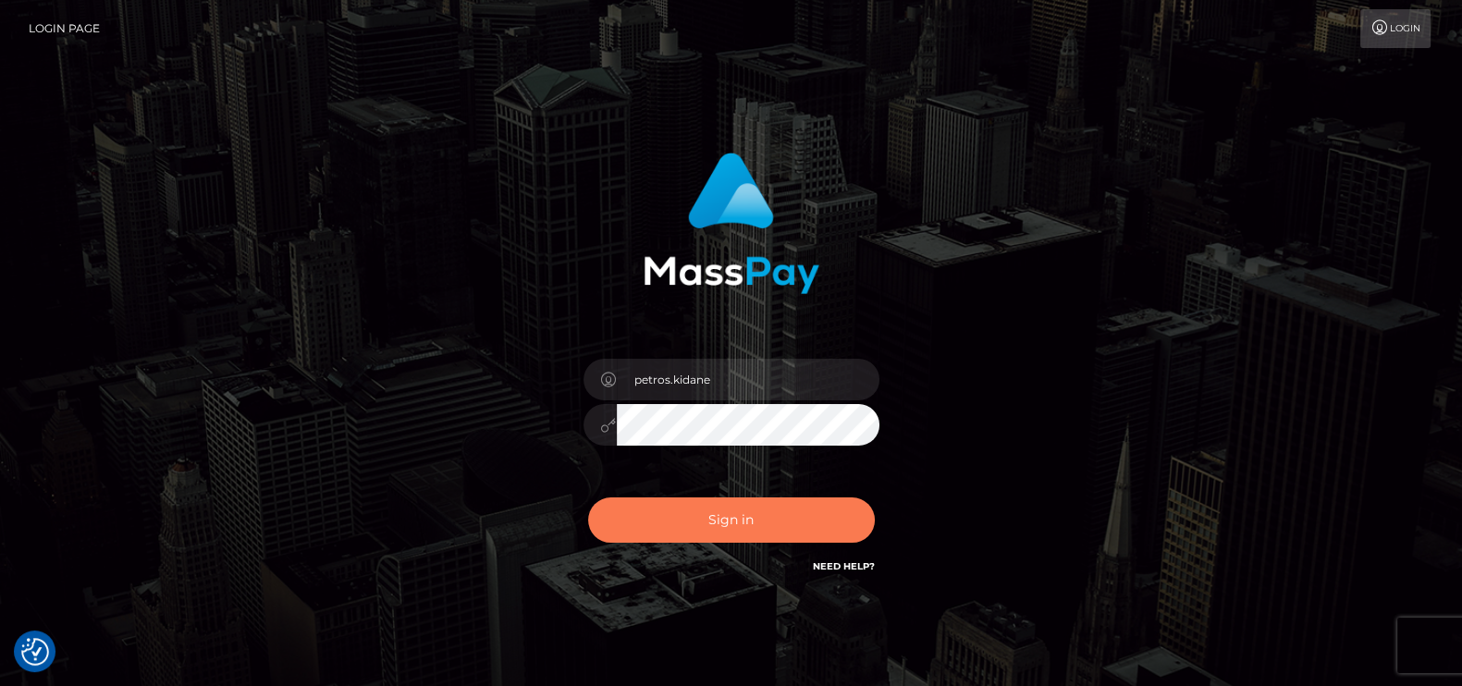
click at [673, 524] on button "Sign in" at bounding box center [731, 519] width 287 height 45
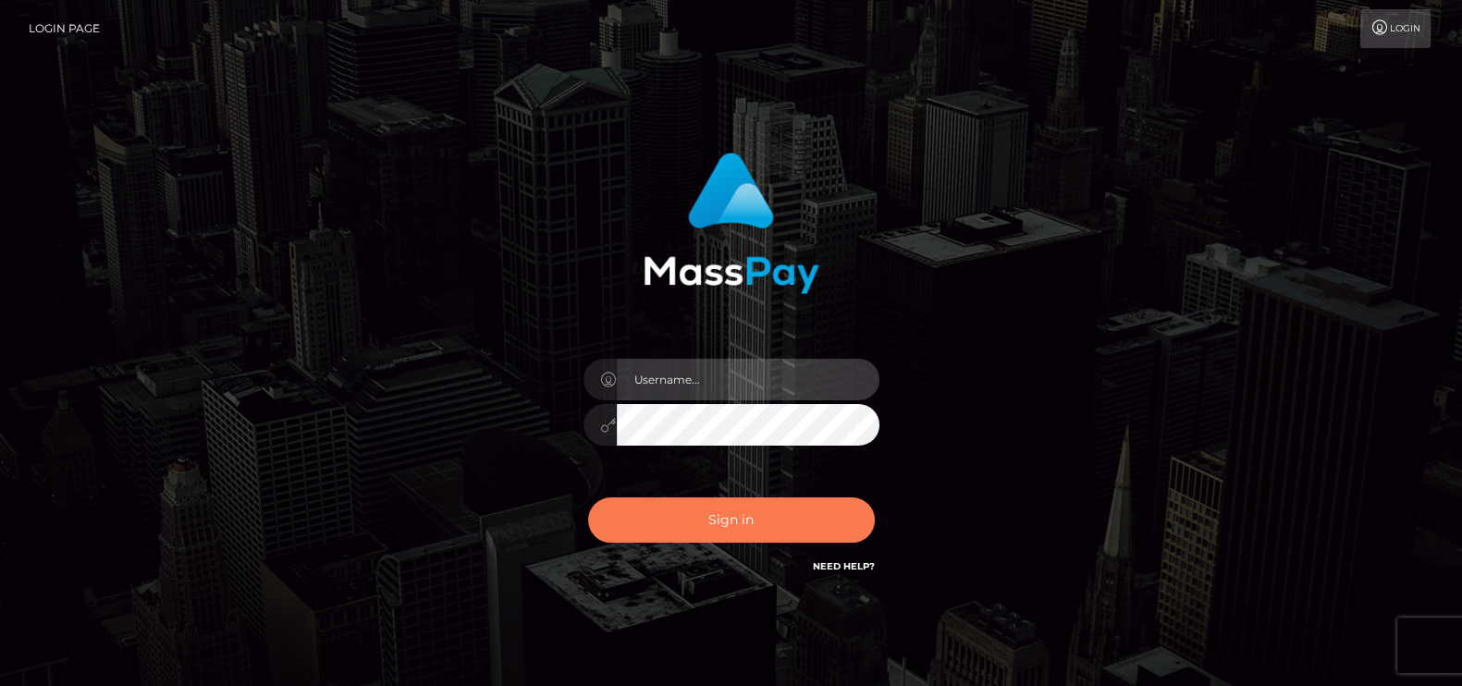
type input "petros.kidane"
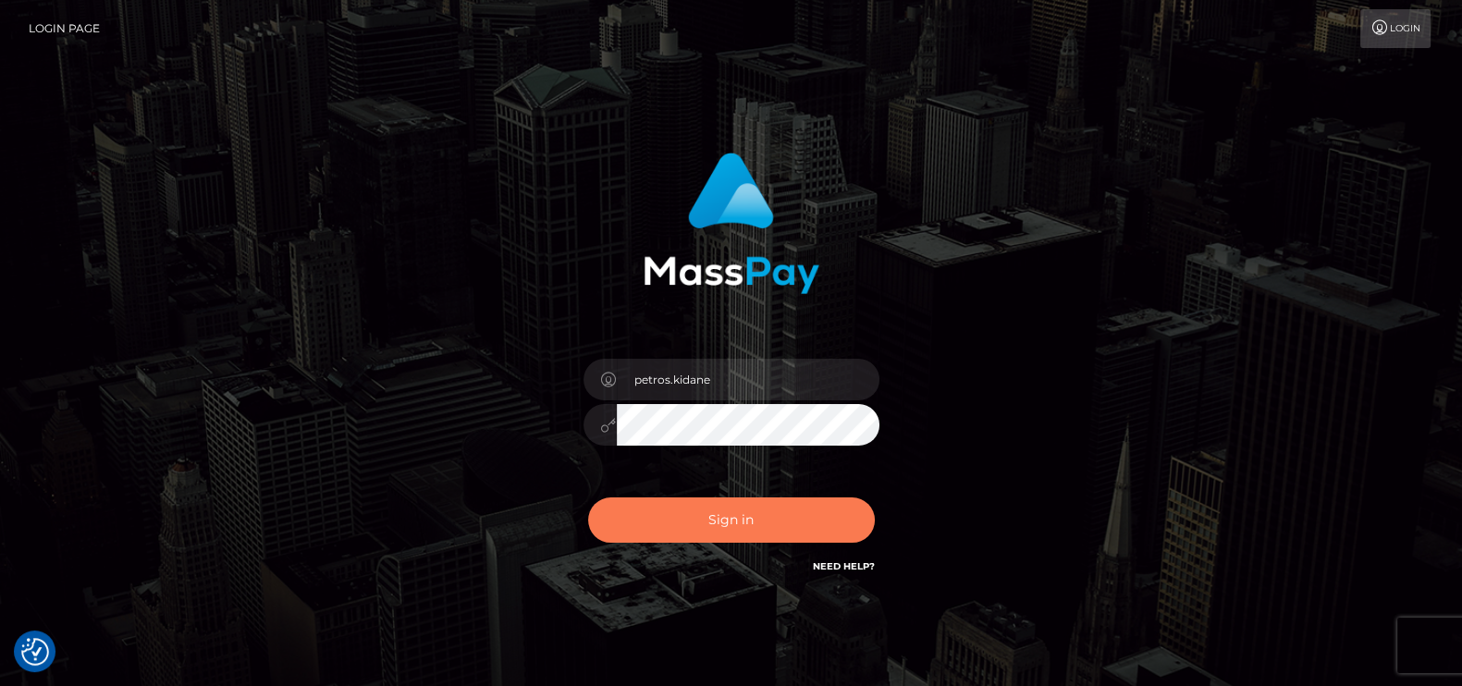
click at [725, 540] on button "Sign in" at bounding box center [731, 519] width 287 height 45
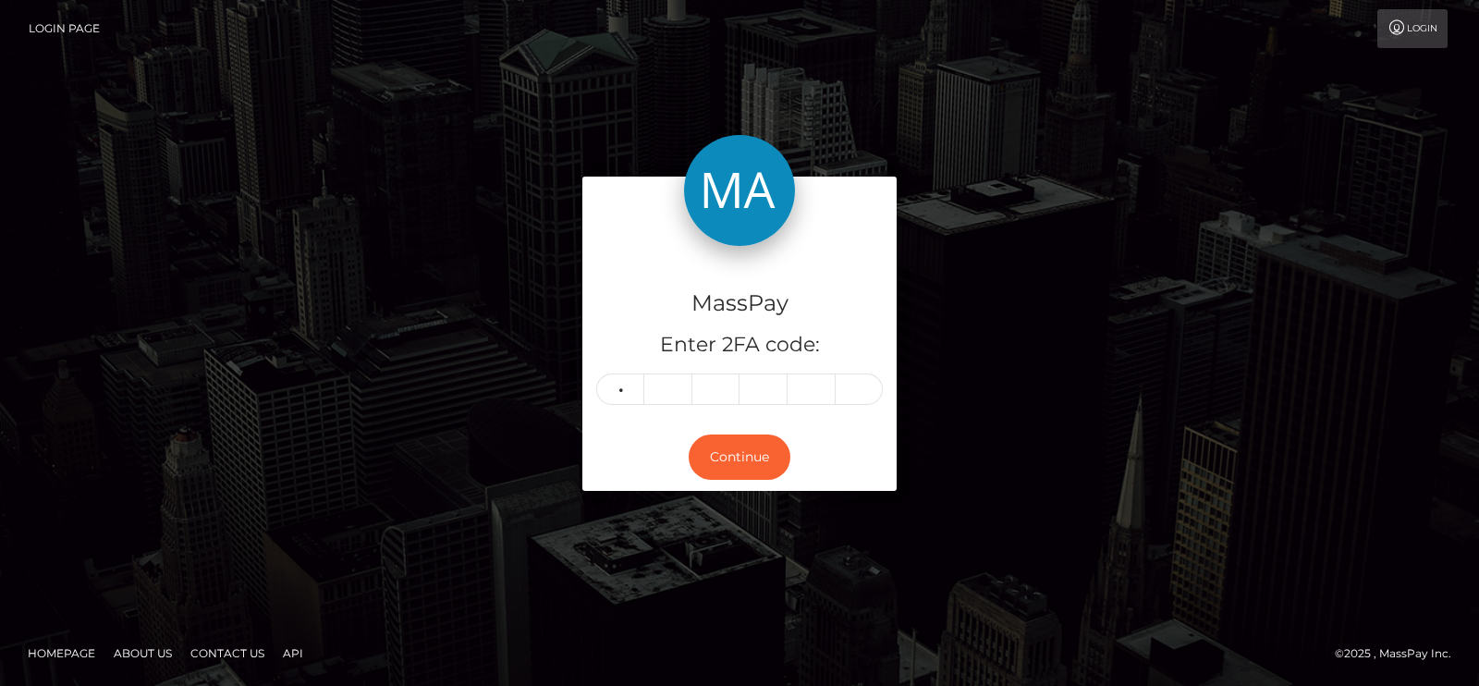
type input "1"
type input "6"
type input "7"
type input "9"
type input "6"
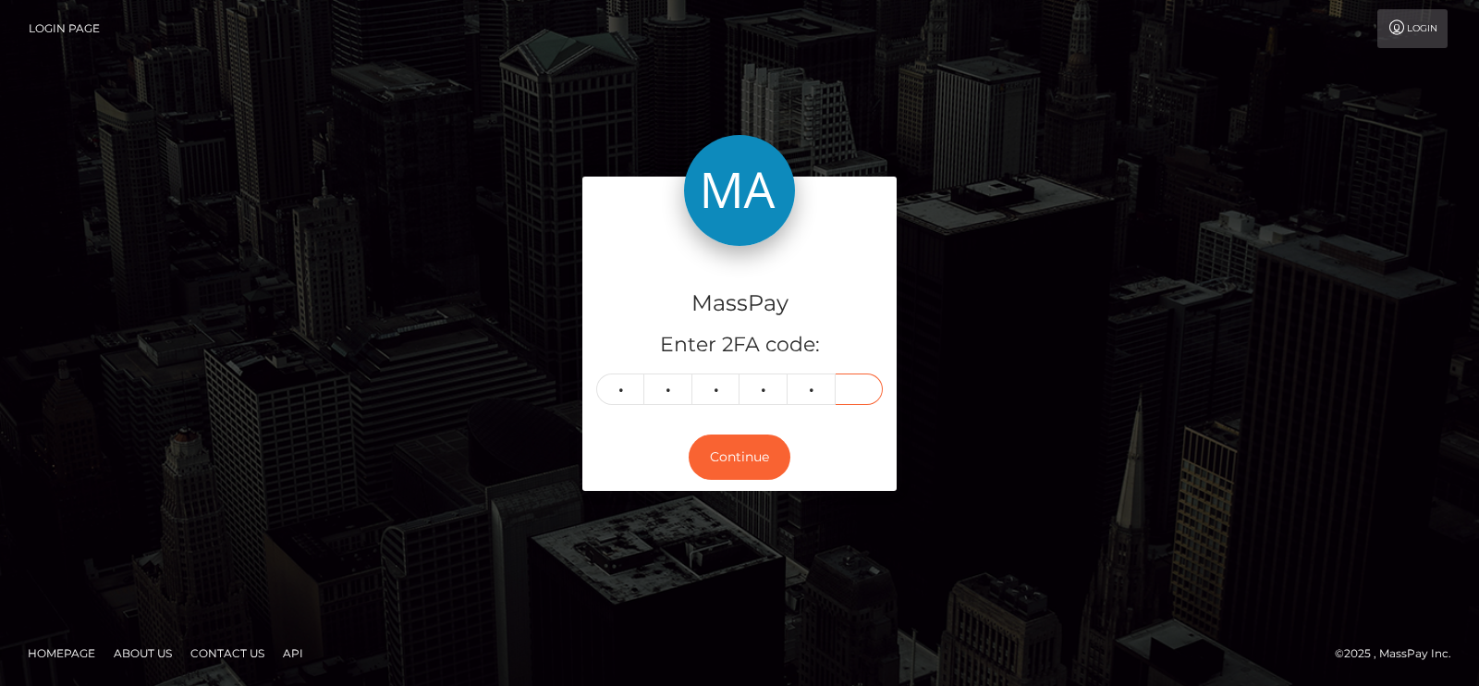
type input "3"
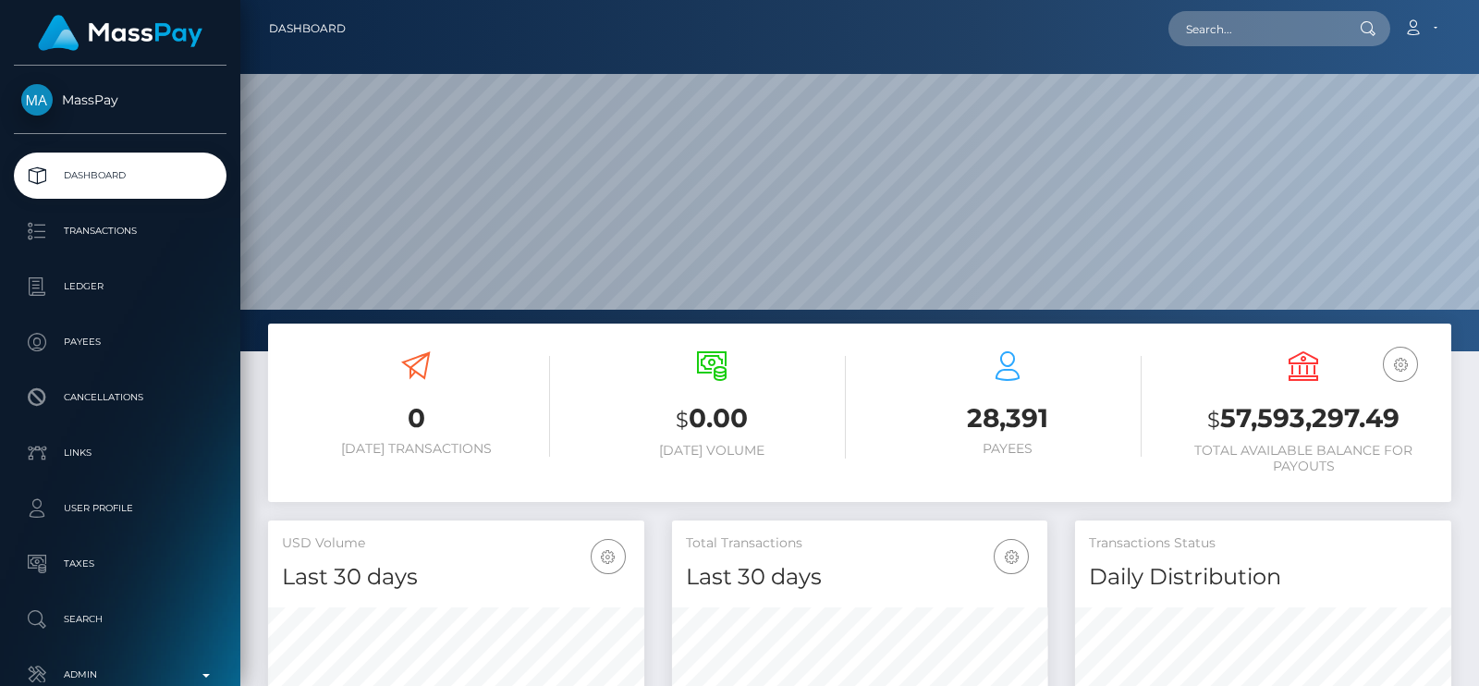
scroll to position [327, 375]
click at [1259, 20] on input "text" at bounding box center [1255, 28] width 174 height 35
paste input "behoa862@gmail.com"
paste input "lexiejade305@yahoo"
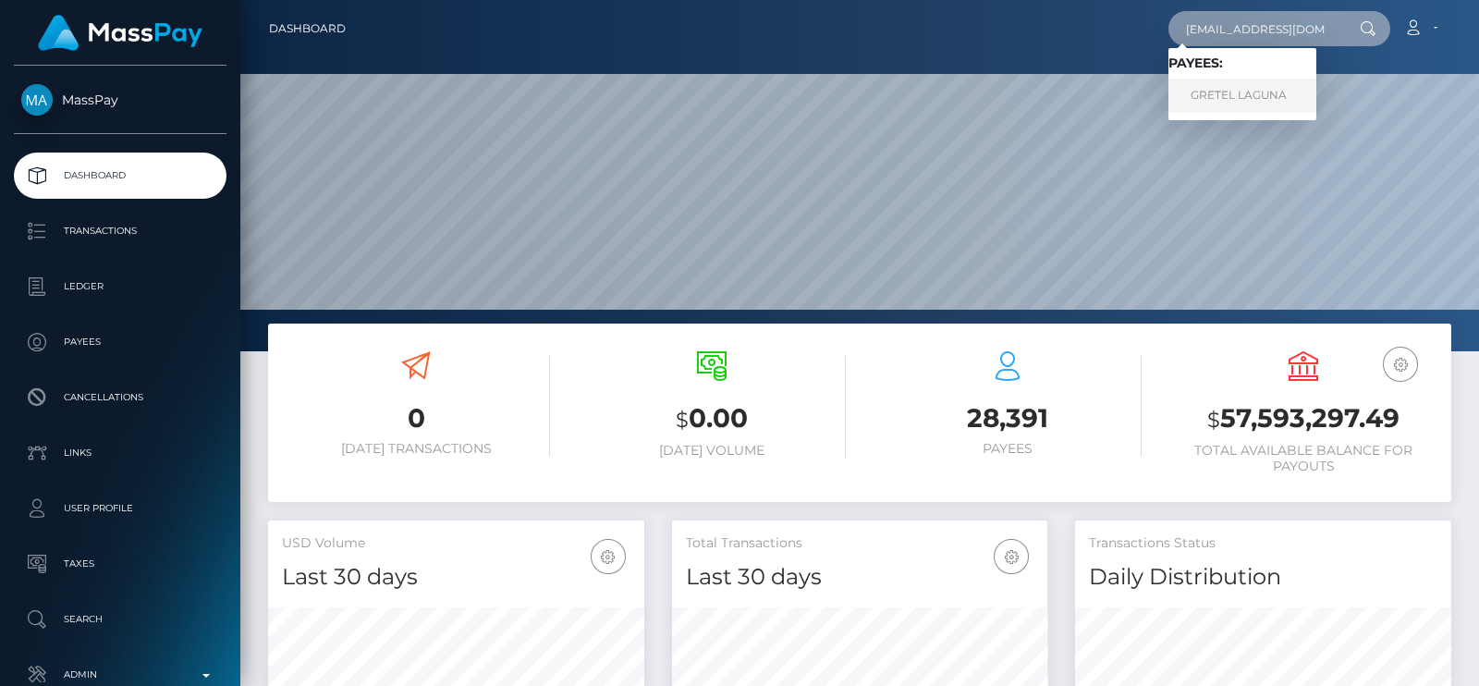
type input "lexiejade305@yahoo.com"
click at [1239, 79] on link "GRETEL LAGUNA" at bounding box center [1242, 96] width 148 height 34
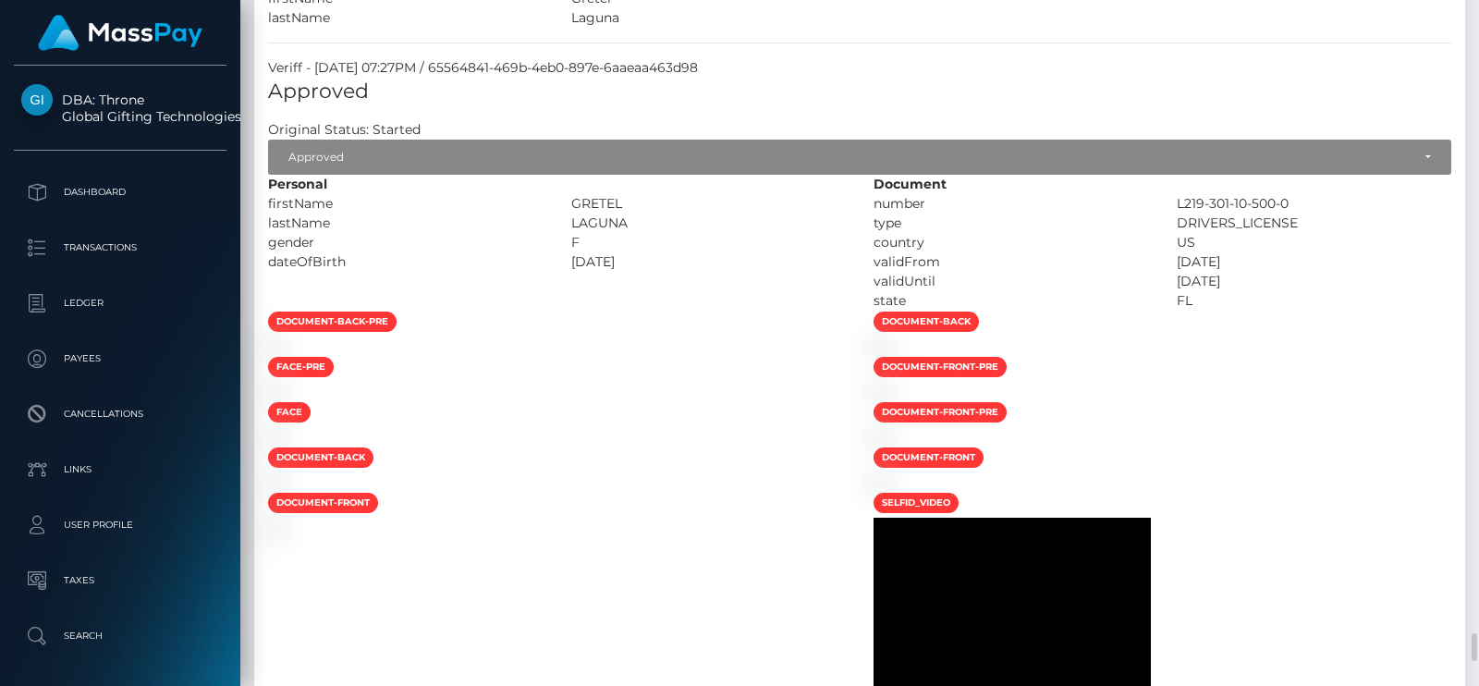
scroll to position [10053, 0]
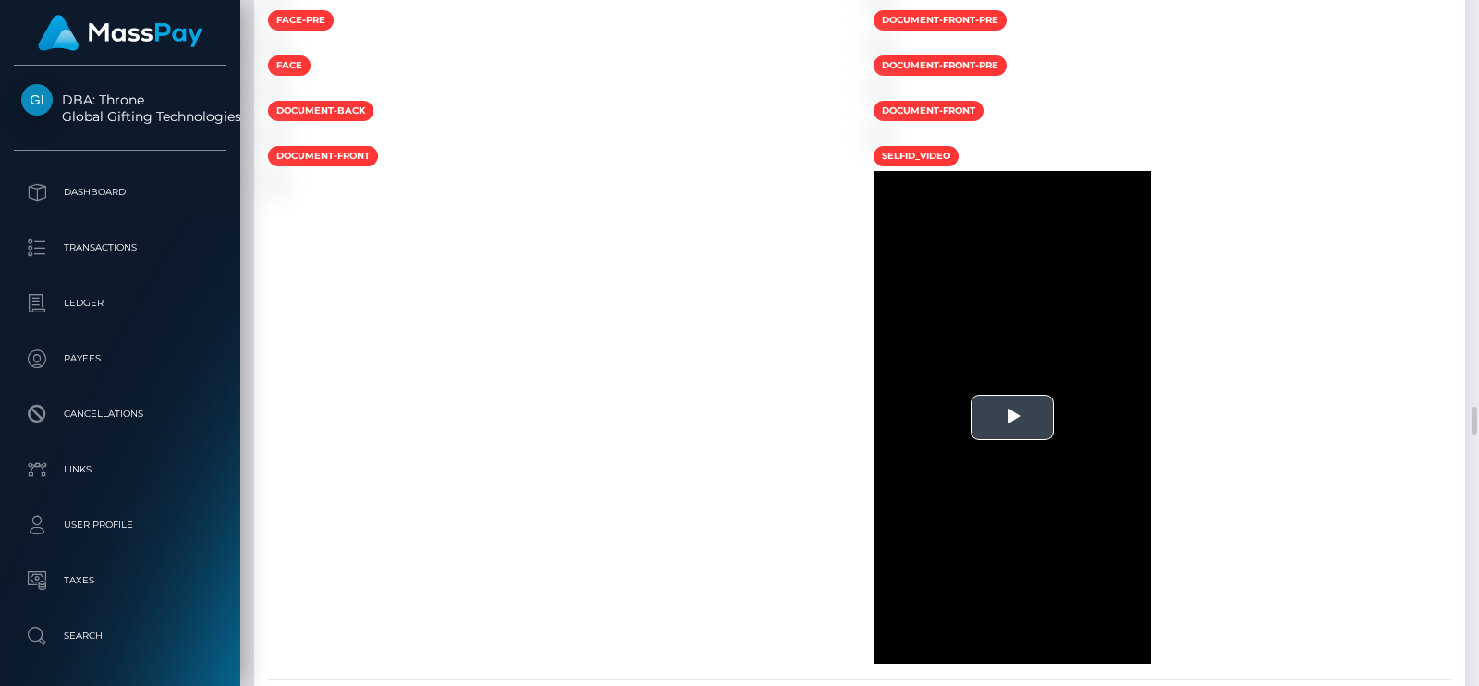
click at [1012, 418] on span "Video Player" at bounding box center [1012, 418] width 0 height 0
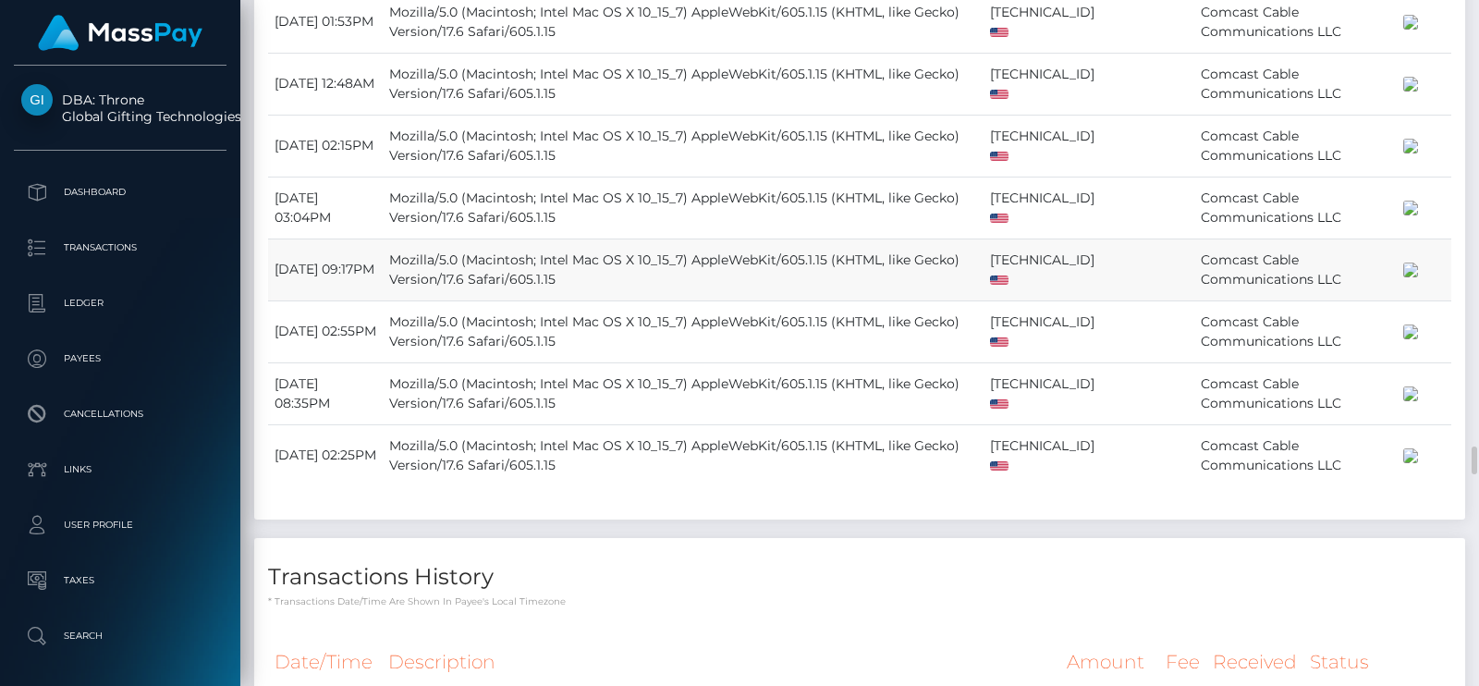
scroll to position [11386, 0]
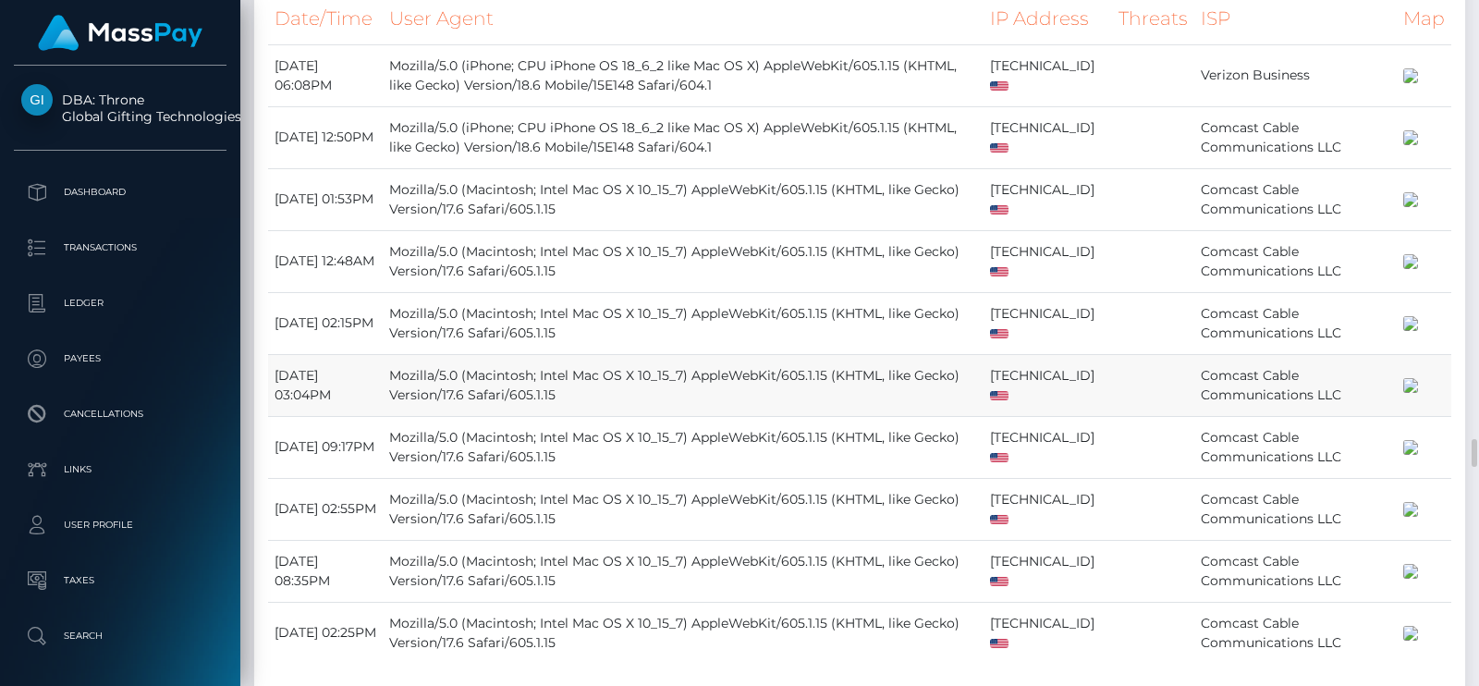
scroll to position [11324, 0]
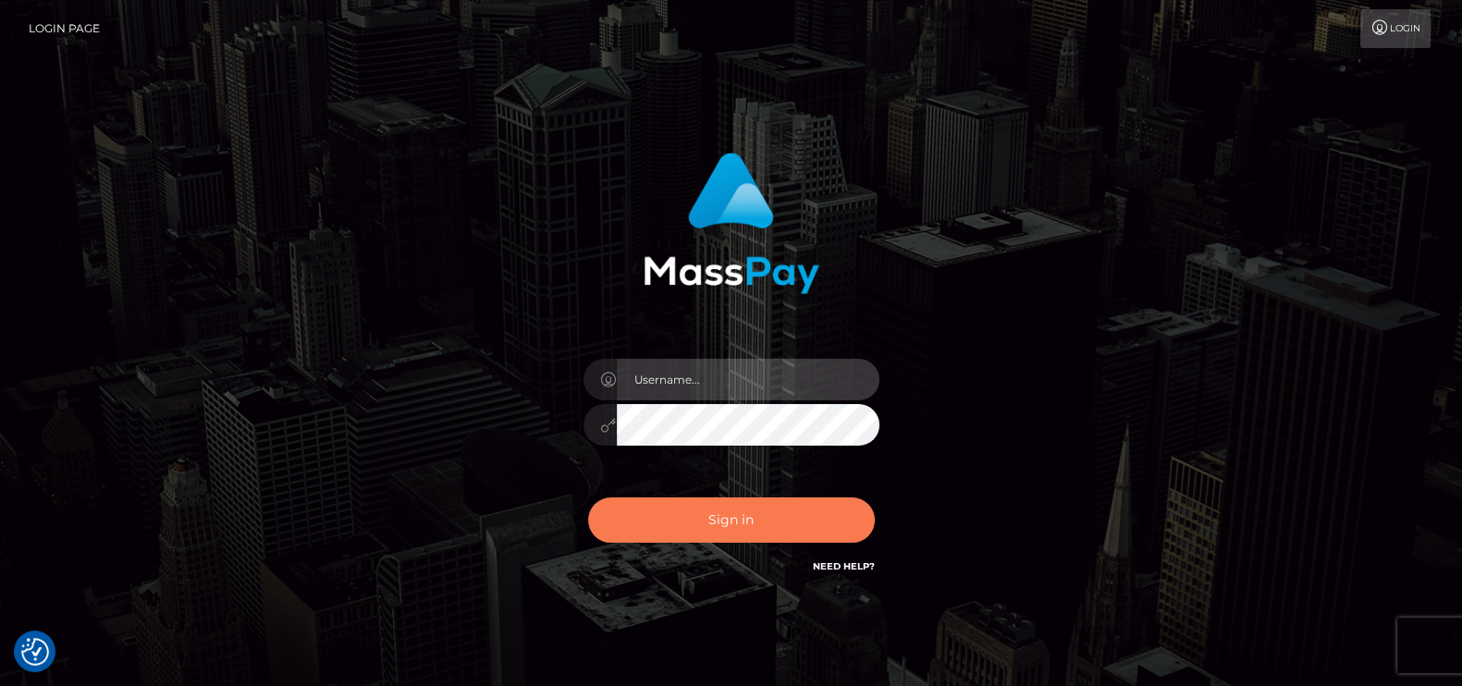
type input "petros.kidane"
click at [715, 515] on button "Sign in" at bounding box center [731, 519] width 287 height 45
type input "petros.kidane"
click at [694, 528] on button "Sign in" at bounding box center [731, 519] width 287 height 45
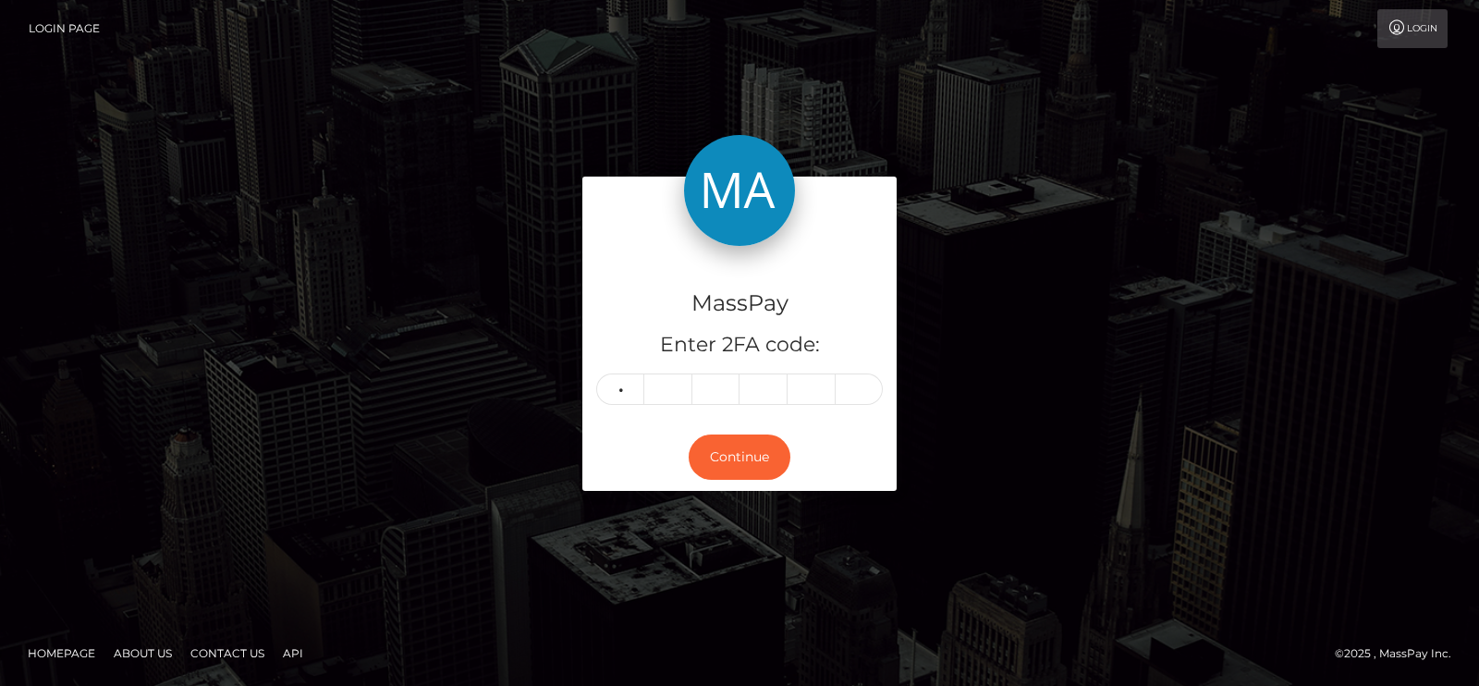
type input "7"
type input "5"
type input "1"
type input "5"
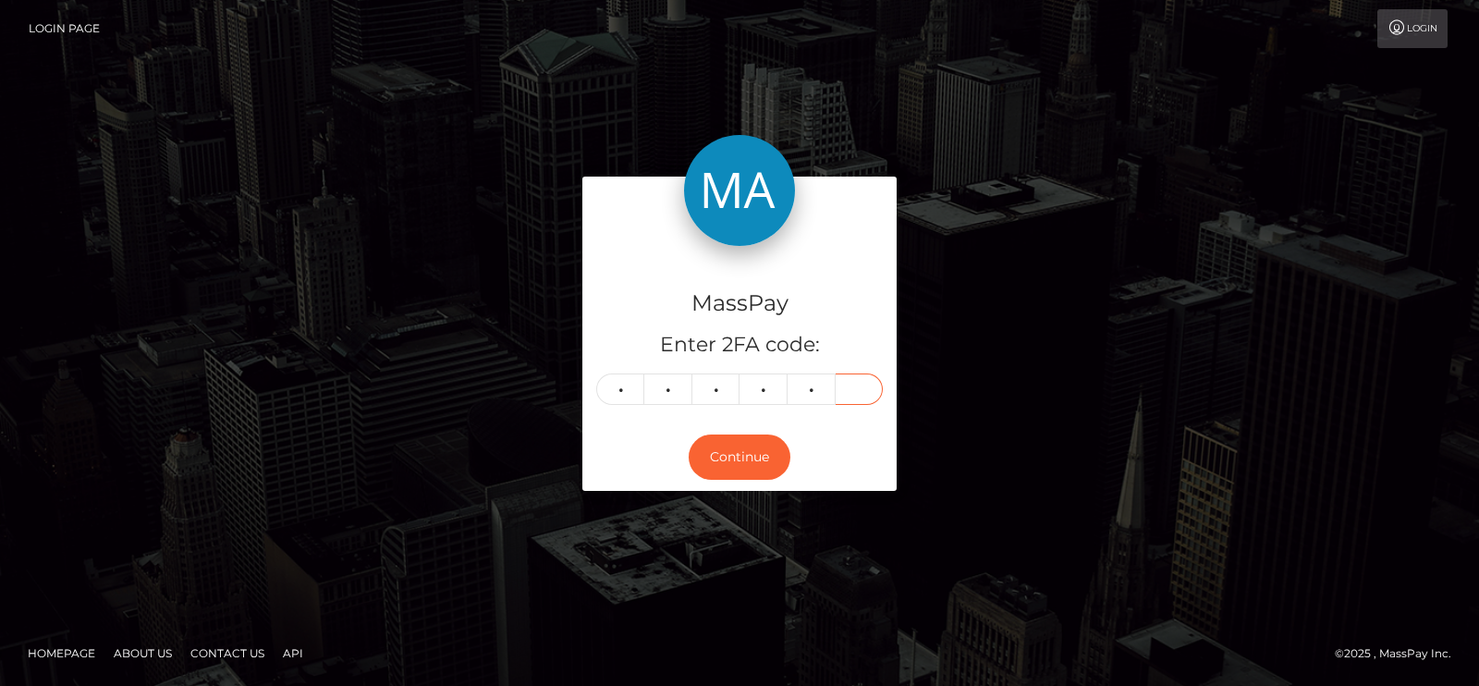
type input "3"
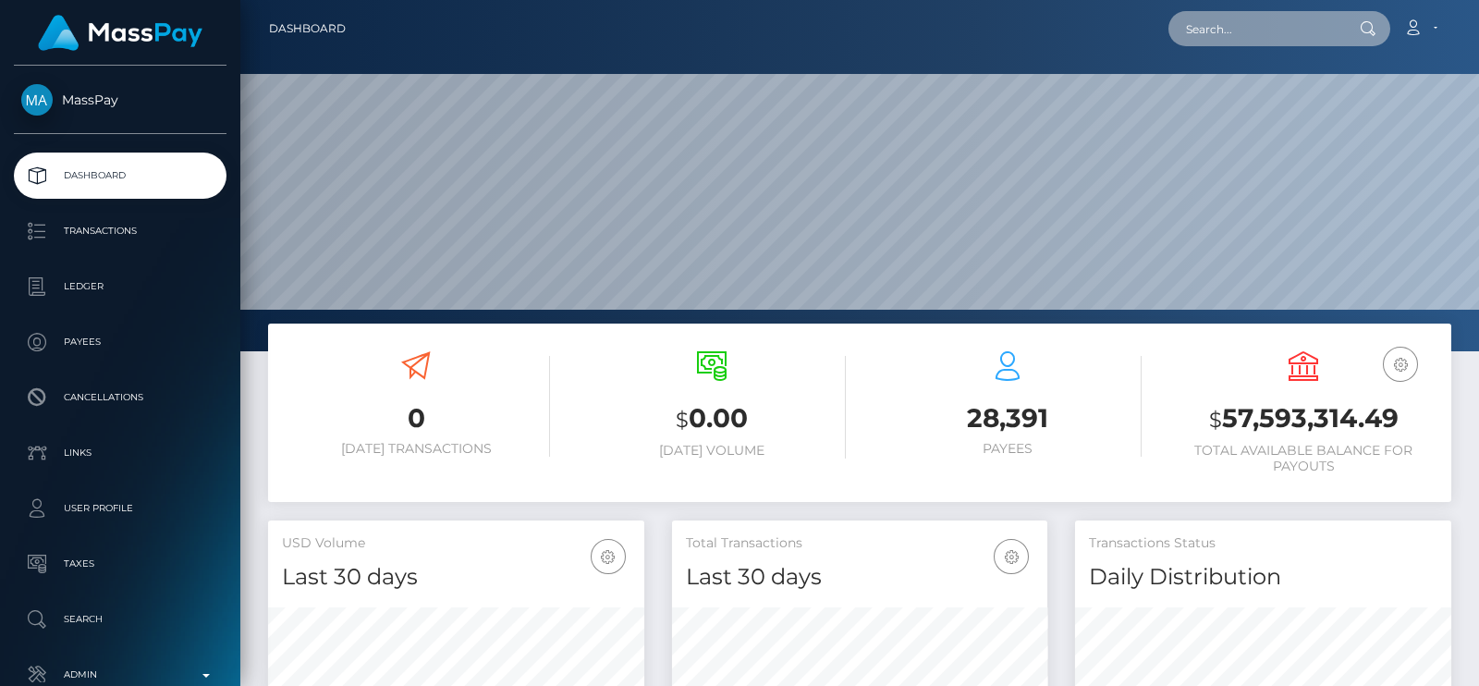
paste input "[EMAIL_ADDRESS][DOMAIN_NAME]"
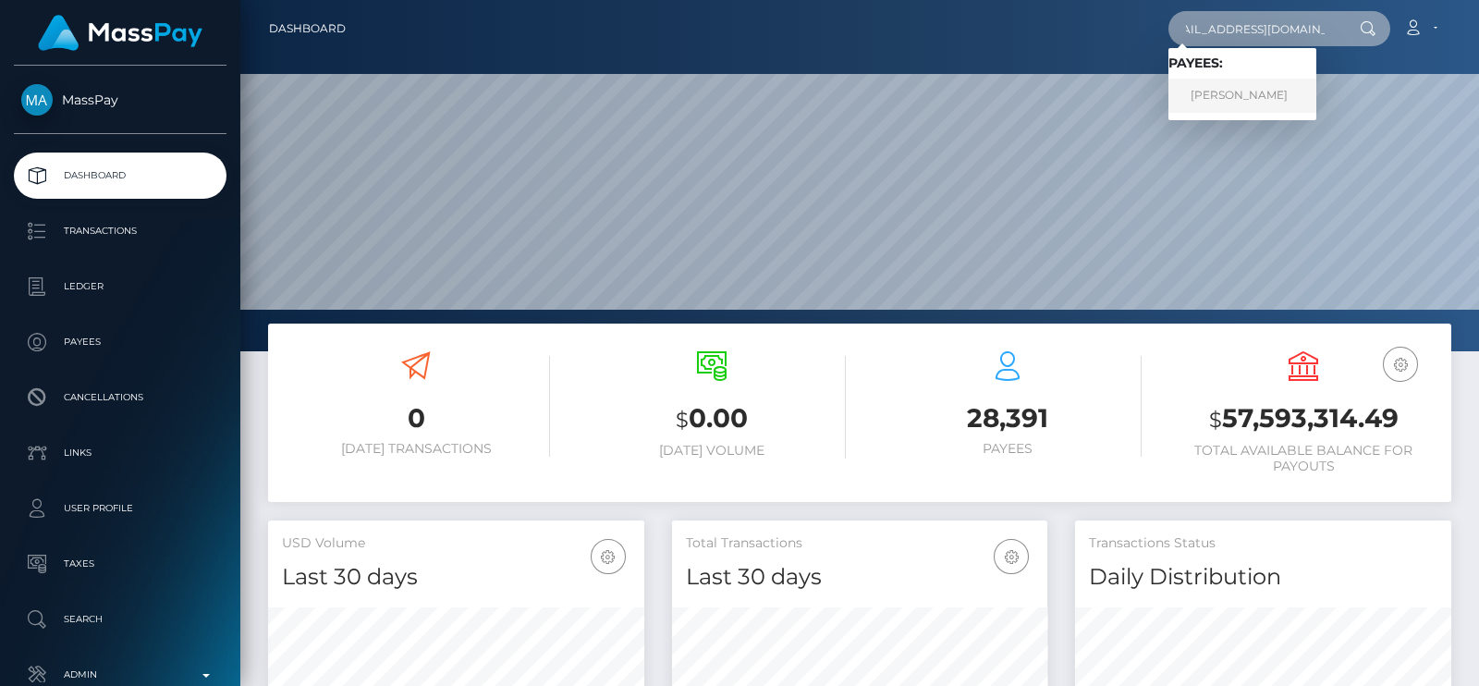
type input "[EMAIL_ADDRESS][DOMAIN_NAME]"
click at [1239, 89] on link "Barra Talal" at bounding box center [1242, 96] width 148 height 34
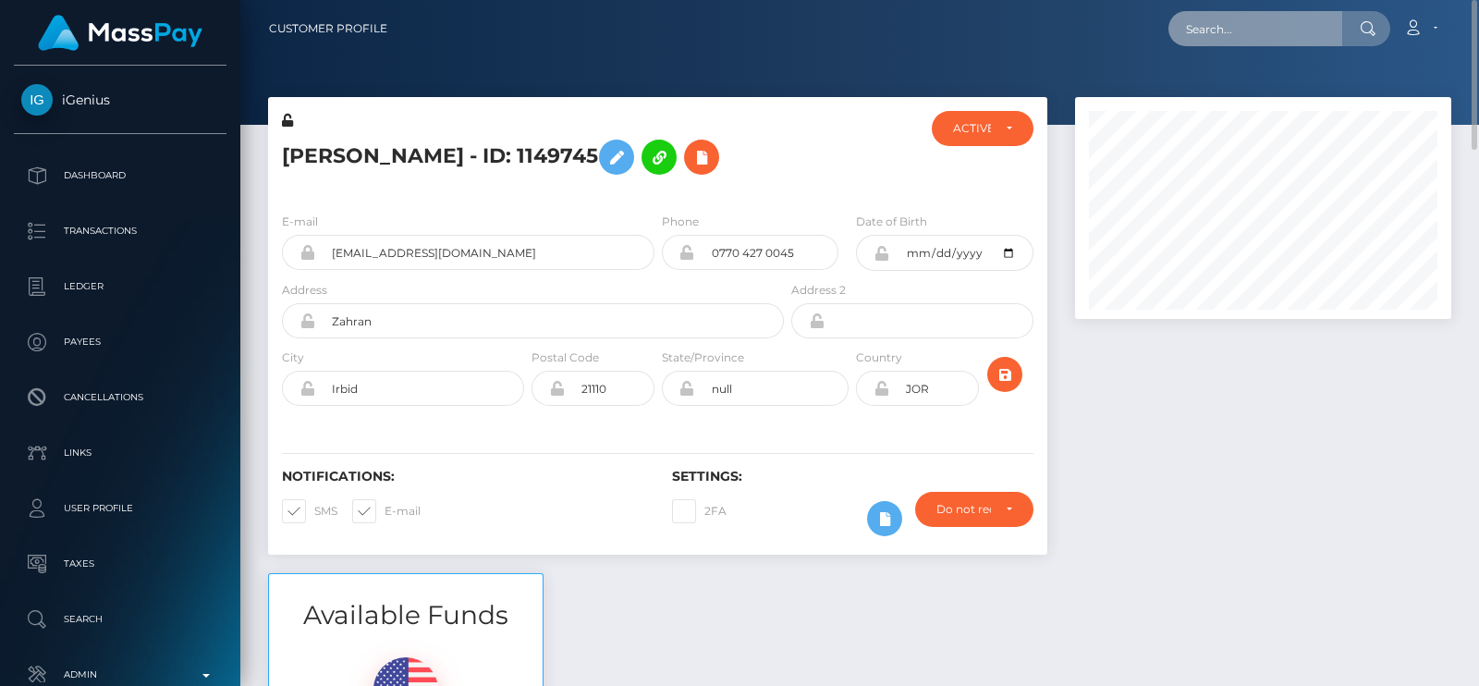
click at [1217, 36] on input "text" at bounding box center [1255, 28] width 174 height 35
paste input "[PERSON_NAME][EMAIL_ADDRESS][DOMAIN_NAME]"
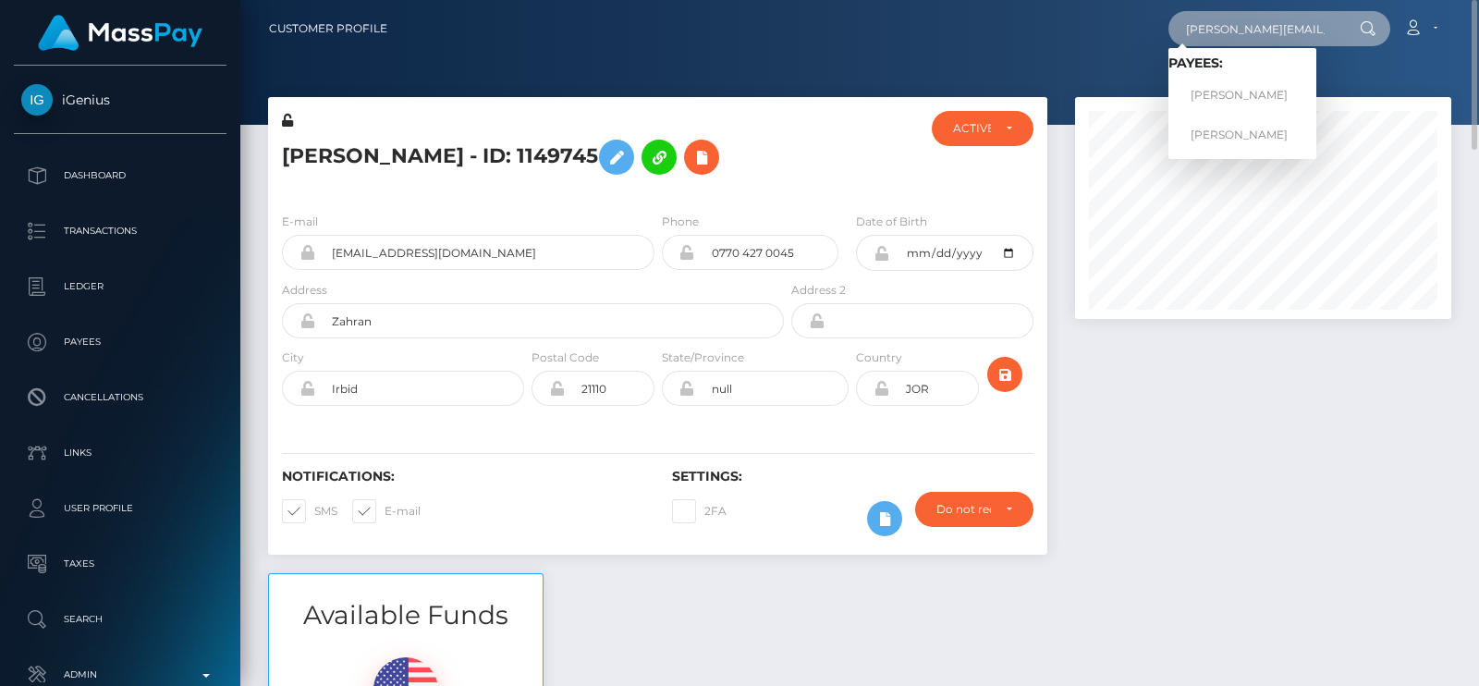
type input "[PERSON_NAME][EMAIL_ADDRESS][DOMAIN_NAME]"
click at [1238, 94] on link "[PERSON_NAME]" at bounding box center [1242, 96] width 148 height 34
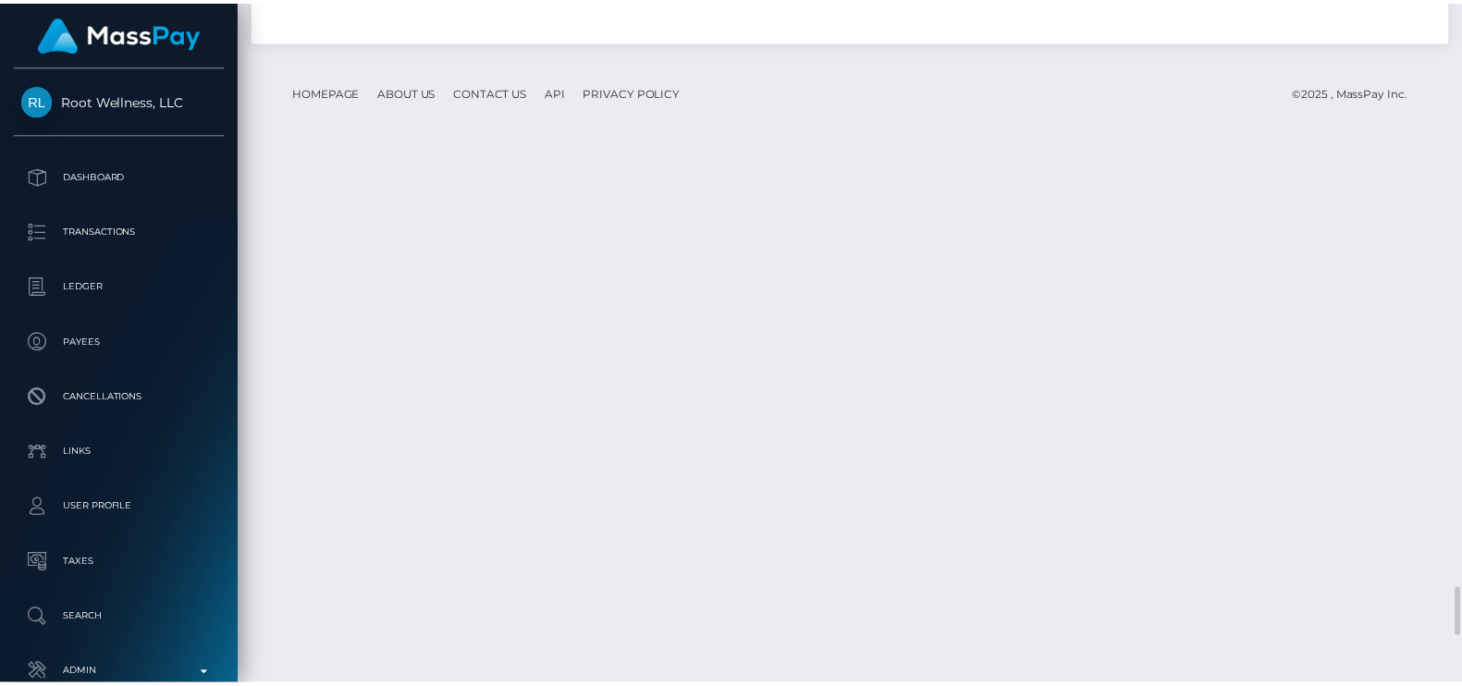
scroll to position [221, 375]
drag, startPoint x: 1050, startPoint y: 424, endPoint x: 1216, endPoint y: 450, distance: 167.5
drag, startPoint x: 405, startPoint y: 423, endPoint x: 1457, endPoint y: 448, distance: 1052.3
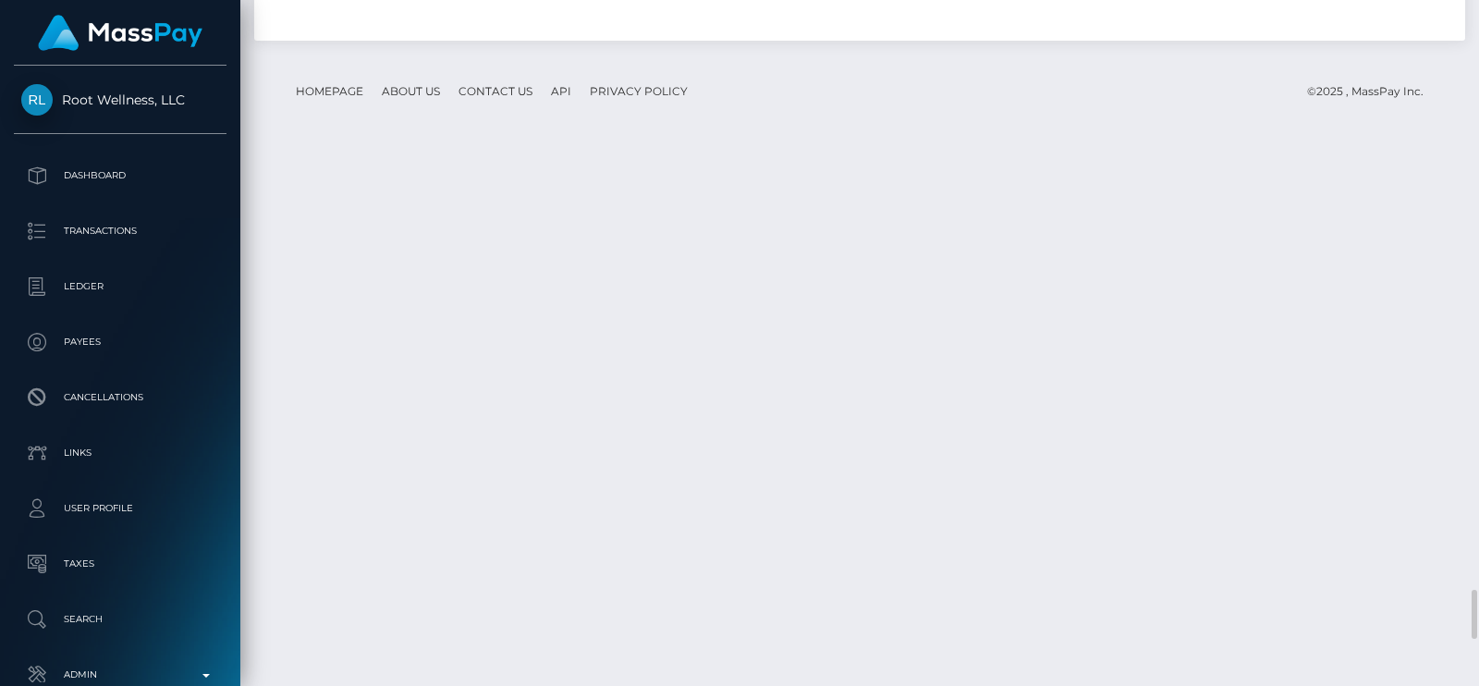
drag, startPoint x: 418, startPoint y: 421, endPoint x: 1389, endPoint y: 470, distance: 972.8
copy tbody "03:15PM USDT - Ethereum(ERC20) / Confirmation: 222963239181 / 65b26c9799106 / C…"
